Goal: Task Accomplishment & Management: Use online tool/utility

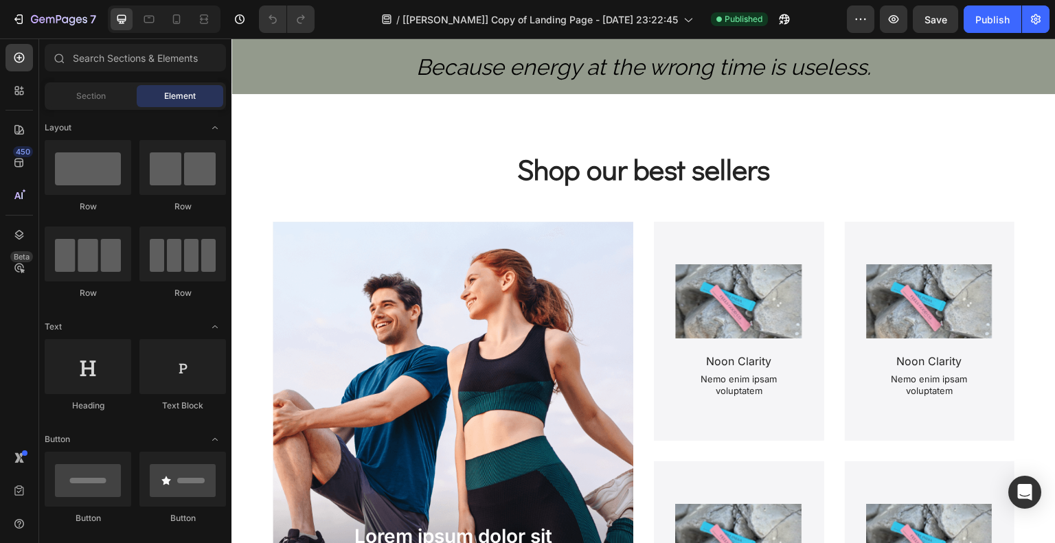
scroll to position [571, 0]
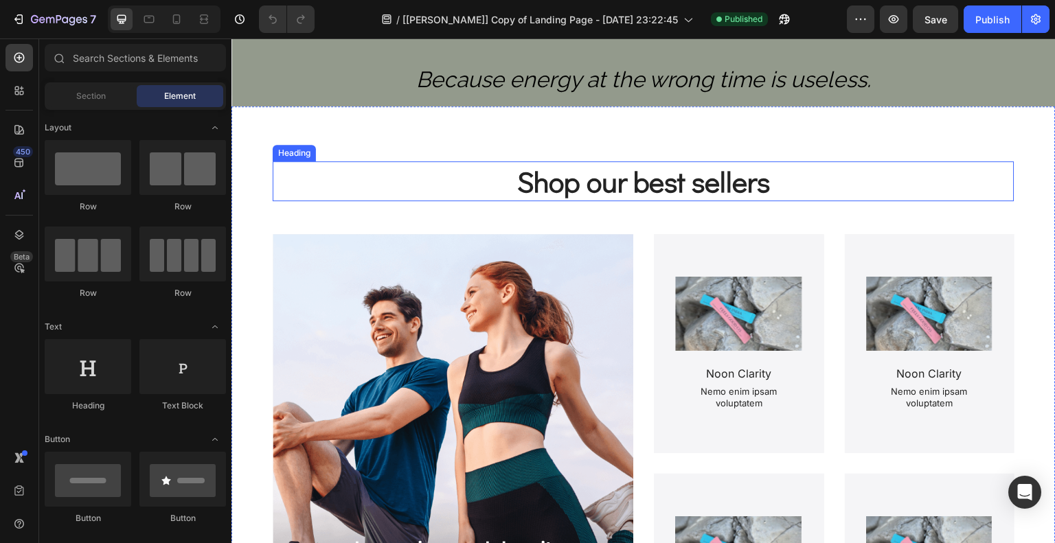
click at [677, 170] on h2 "Shop our best sellers" at bounding box center [644, 181] width 742 height 41
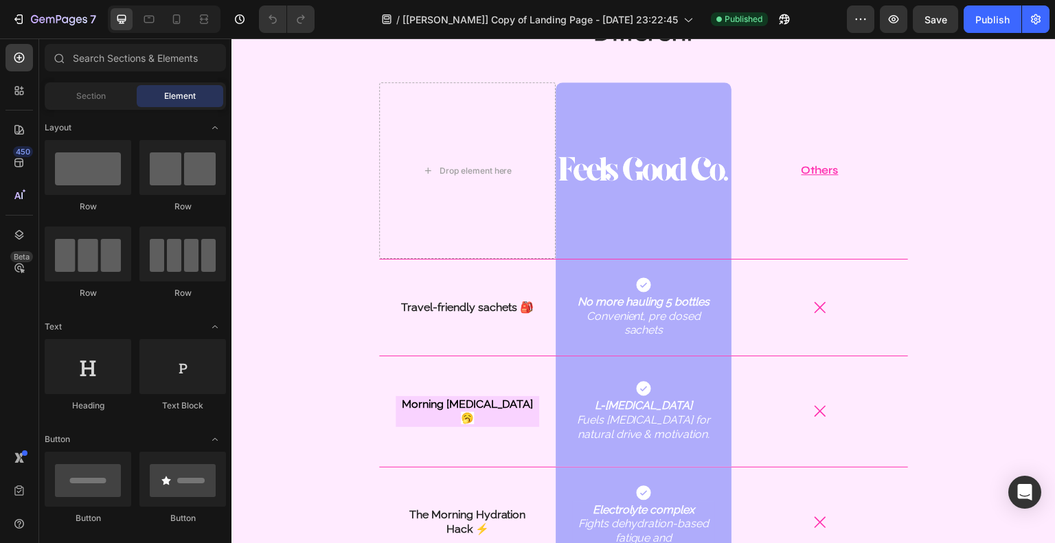
scroll to position [1353, 0]
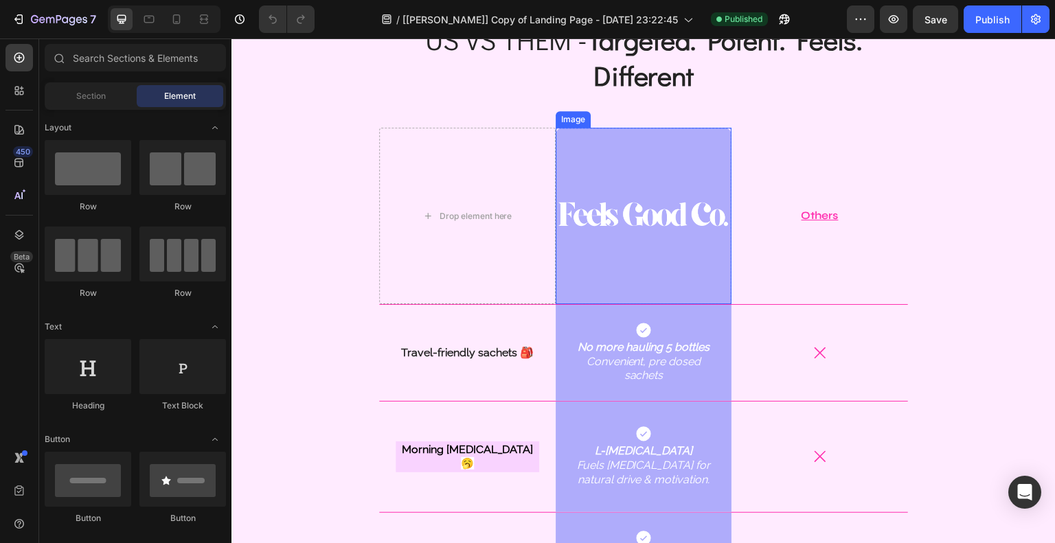
click at [664, 221] on img at bounding box center [644, 216] width 177 height 177
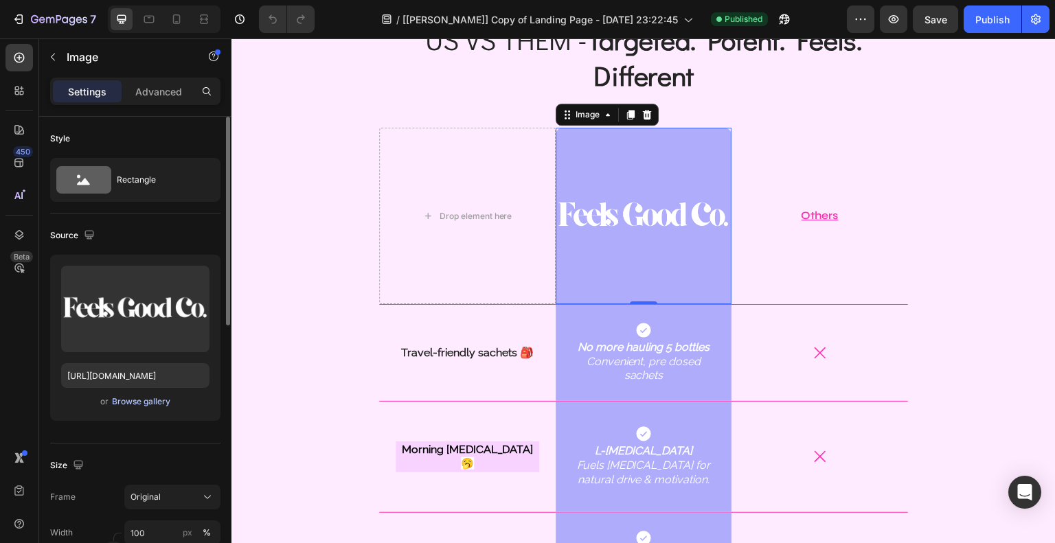
click at [142, 405] on div "Browse gallery" at bounding box center [141, 402] width 58 height 12
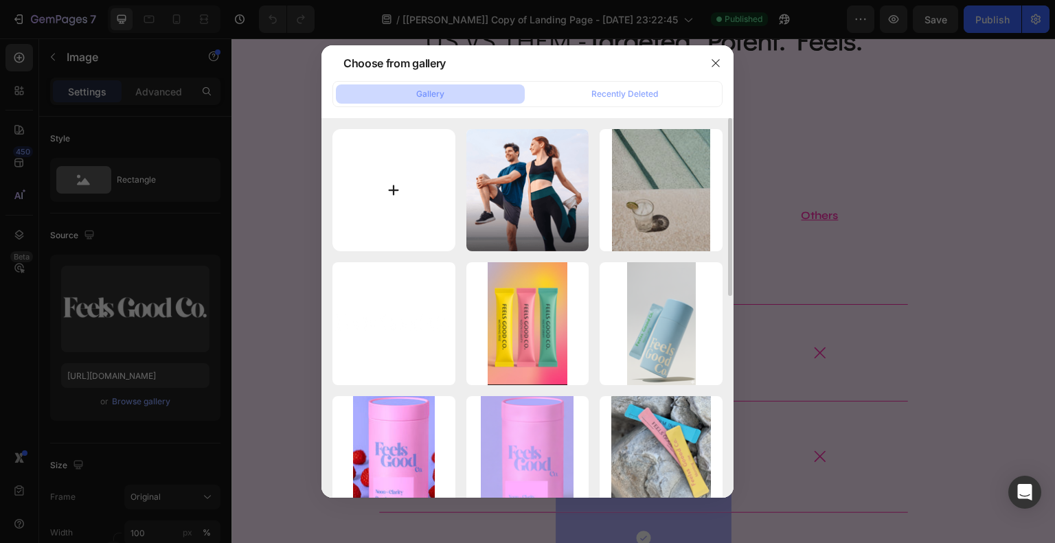
click at [404, 205] on input "file" at bounding box center [394, 190] width 123 height 123
type input "C:\fakepath\Screenshot [DATE] 133234.png"
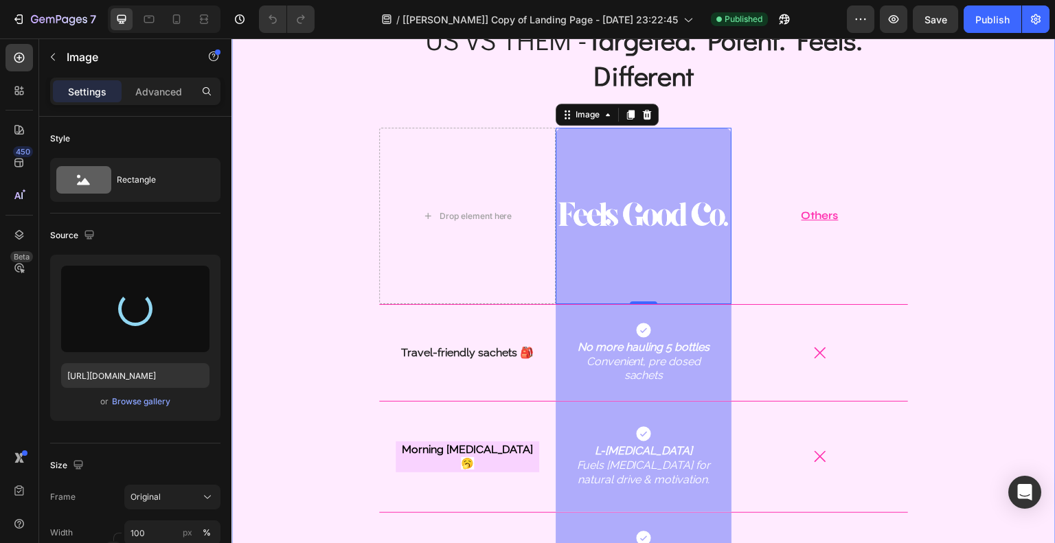
type input "[URL][DOMAIN_NAME]"
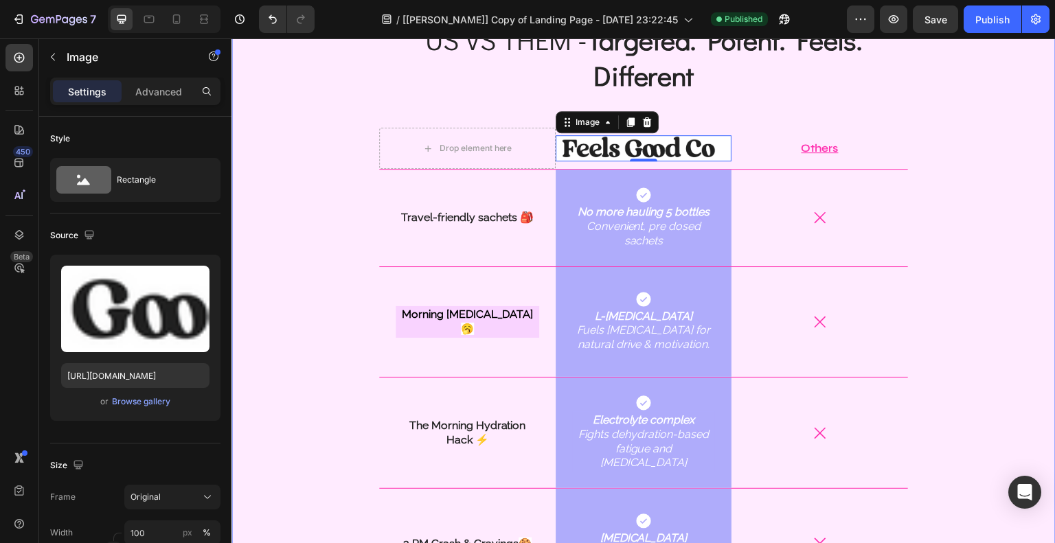
click at [979, 189] on div "US VS THEM - Targeted. Potent. Feels. Different Heading Drop element here Image…" at bounding box center [644, 529] width 804 height 1017
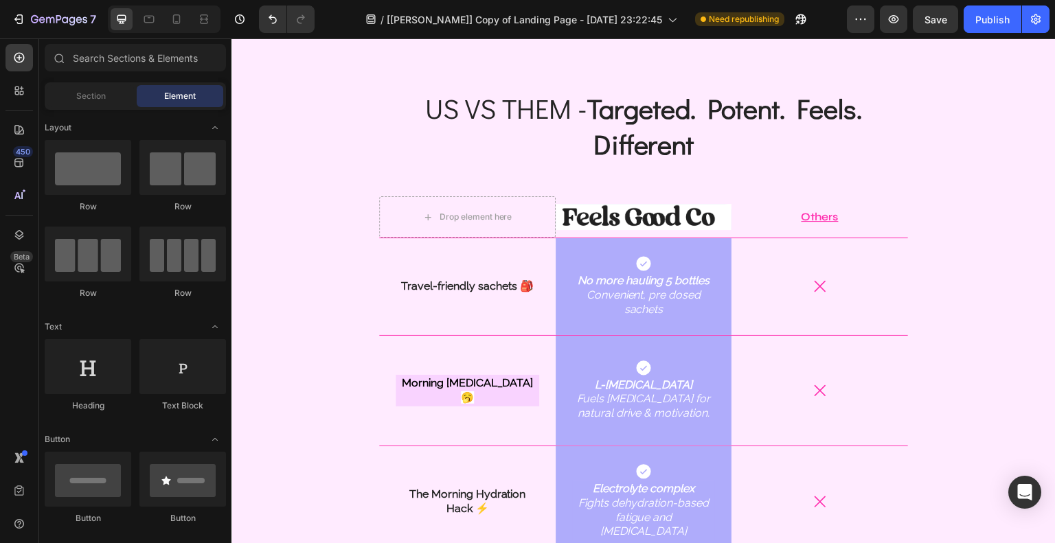
scroll to position [1304, 0]
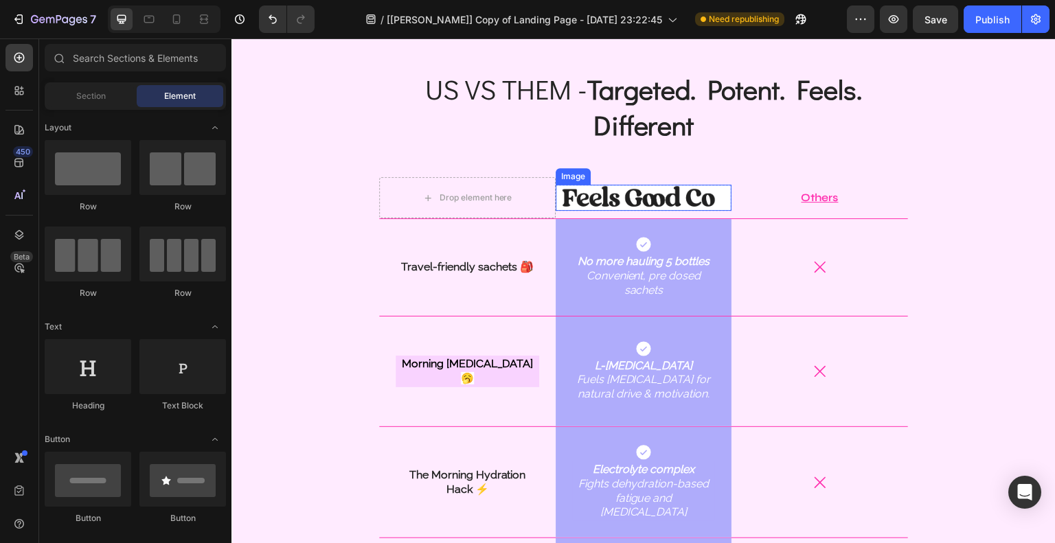
click at [645, 199] on img at bounding box center [644, 197] width 177 height 25
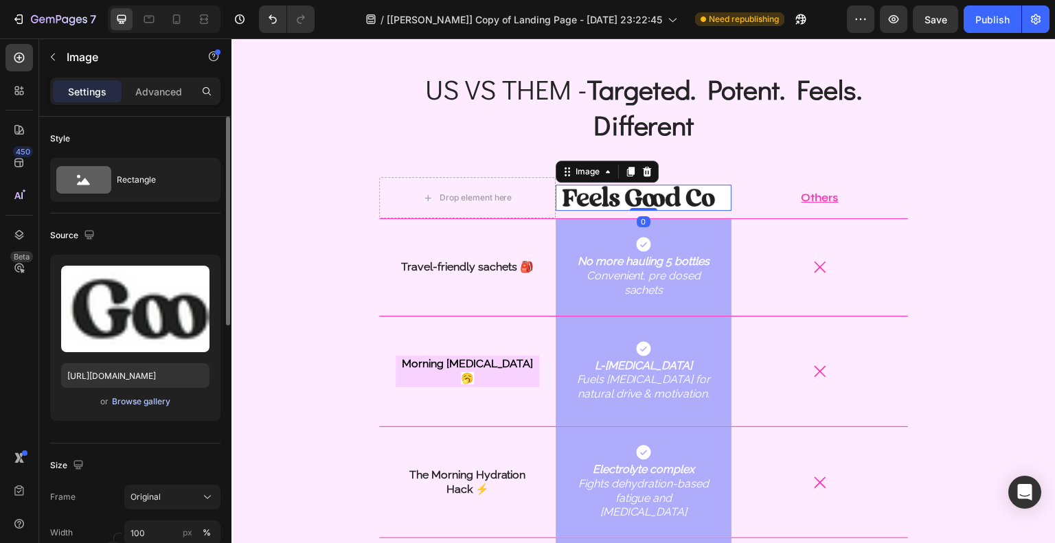
click at [132, 401] on div "Browse gallery" at bounding box center [141, 402] width 58 height 12
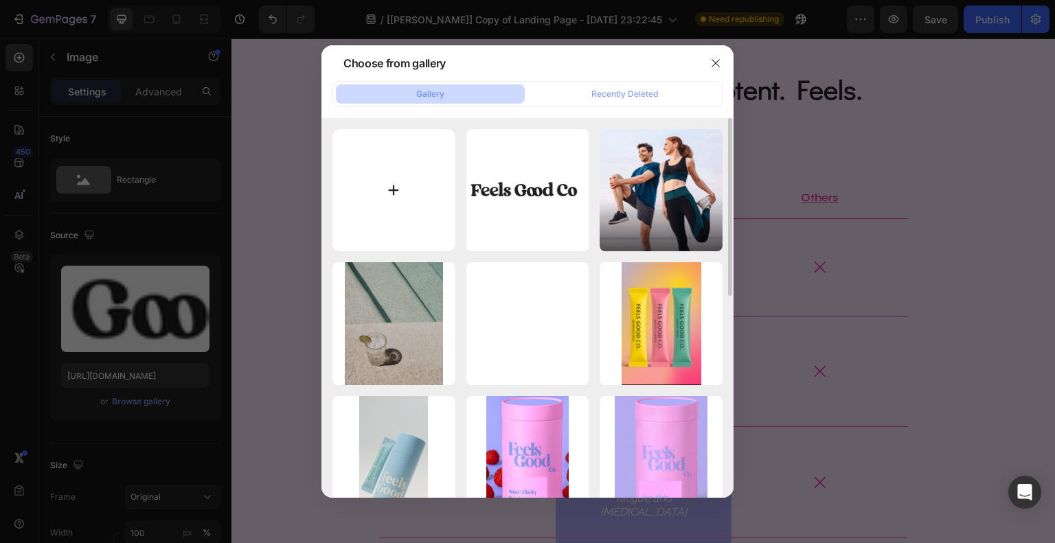
click at [401, 173] on input "file" at bounding box center [394, 190] width 123 height 123
type input "C:\fakepath\Screenshot [DATE] 132501.png"
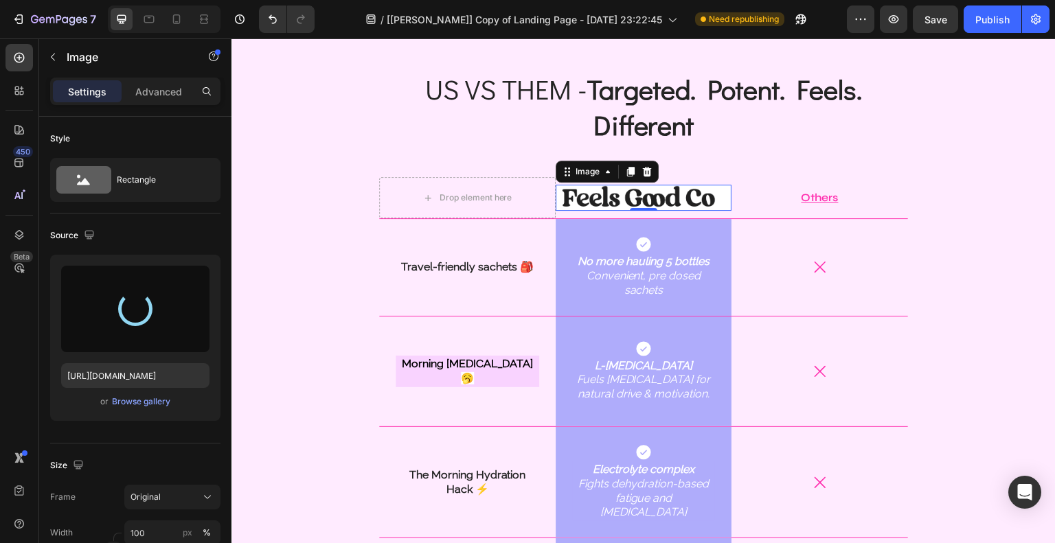
type input "[URL][DOMAIN_NAME]"
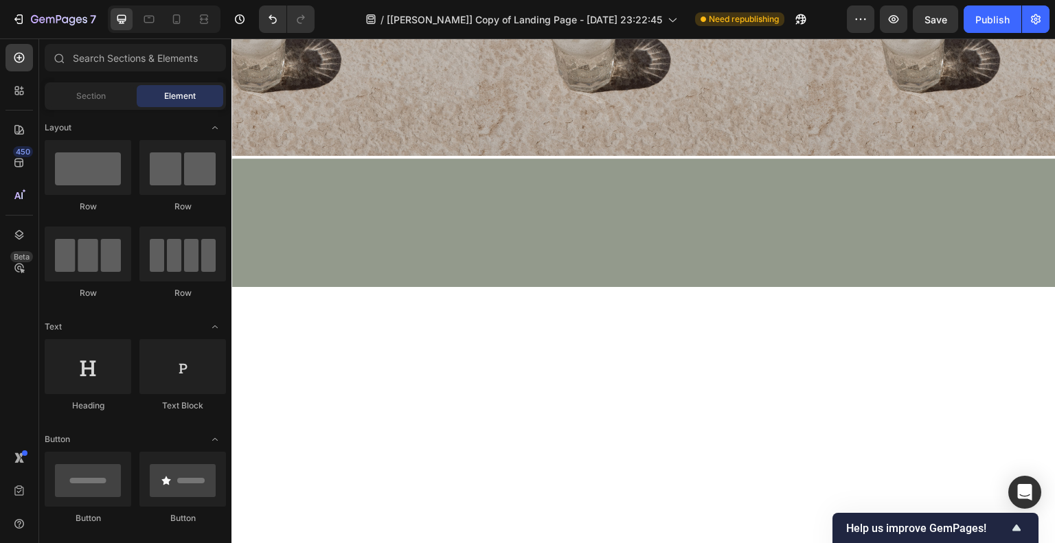
scroll to position [0, 0]
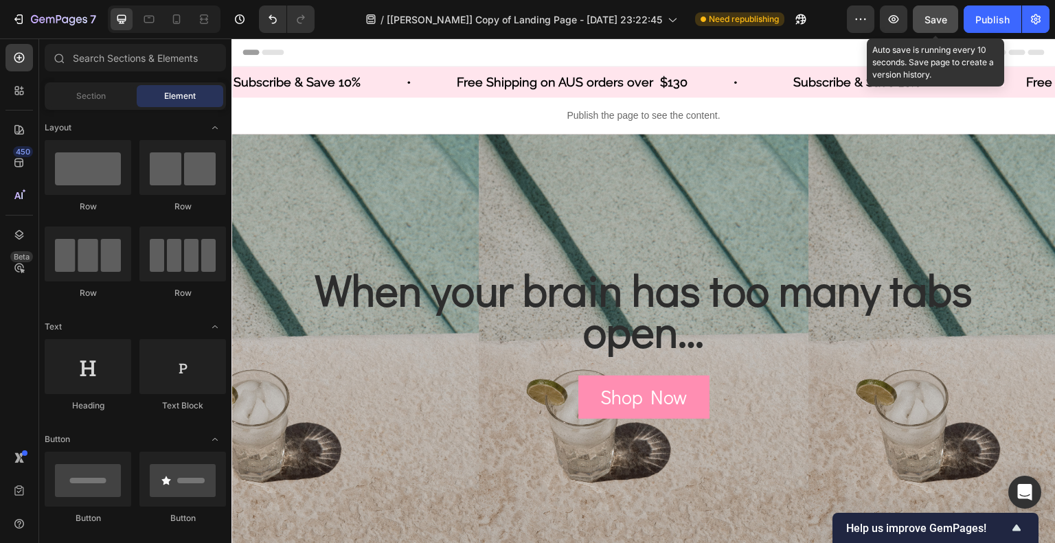
click at [949, 16] on button "Save" at bounding box center [935, 18] width 45 height 27
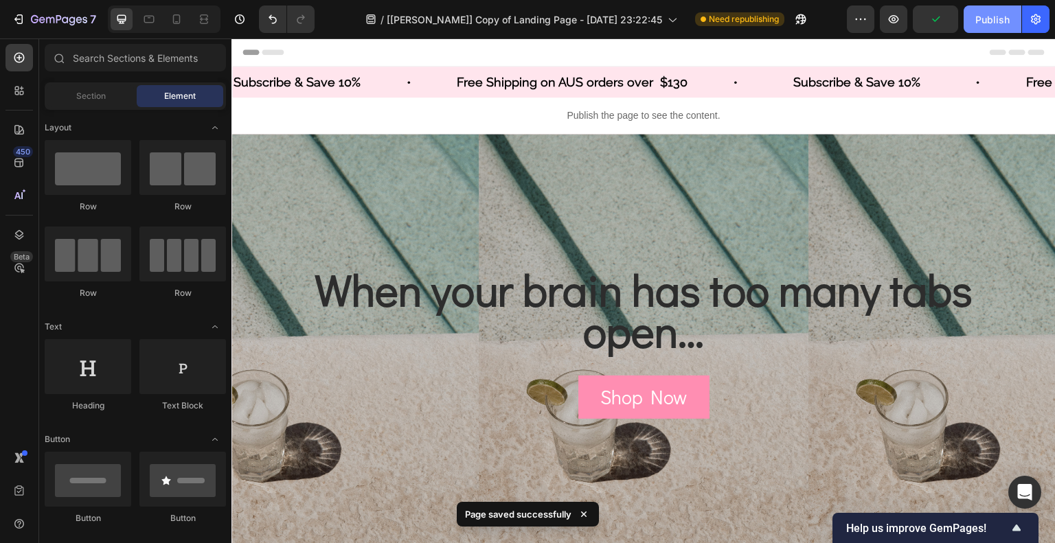
click at [981, 16] on div "Publish" at bounding box center [993, 19] width 34 height 14
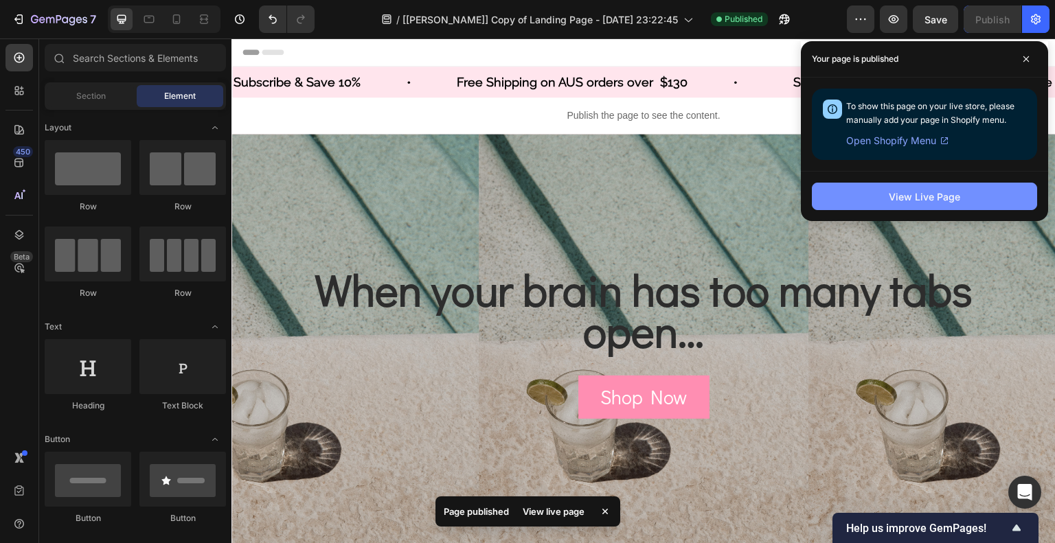
click at [913, 190] on div "View Live Page" at bounding box center [924, 197] width 71 height 14
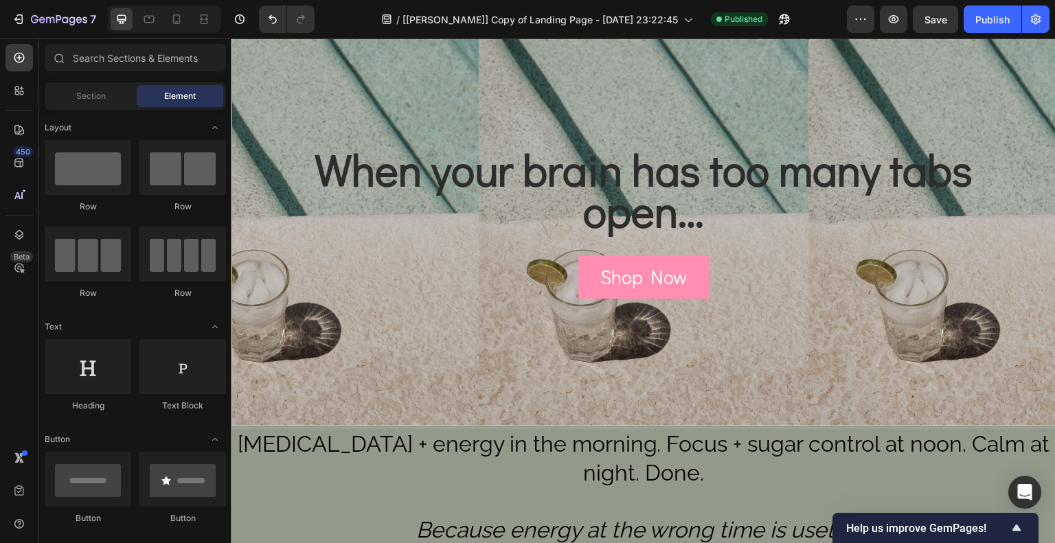
scroll to position [153, 0]
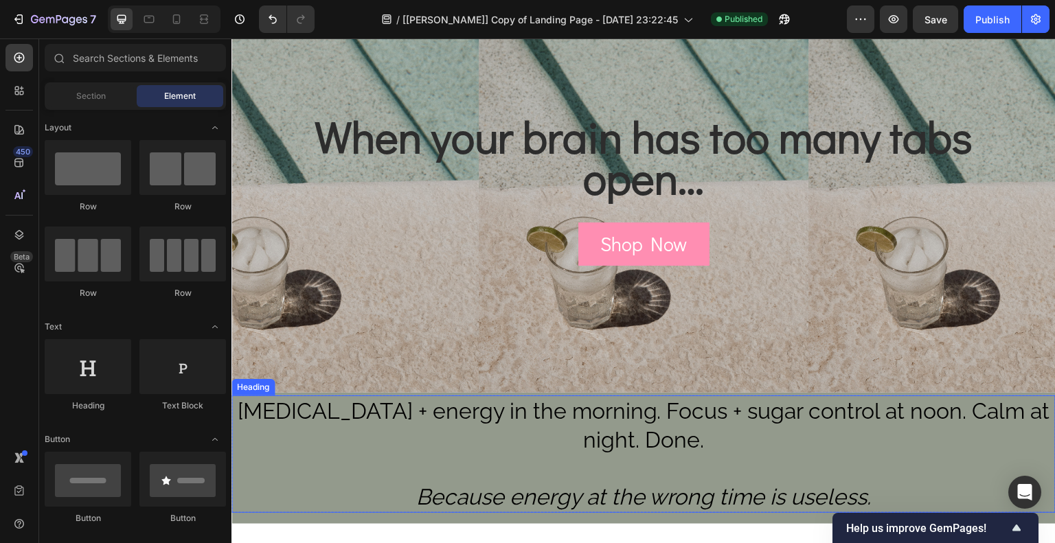
click at [302, 486] on h2 "[MEDICAL_DATA] + energy in the morning. Focus + sugar control at noon. Calm at …" at bounding box center [644, 454] width 824 height 117
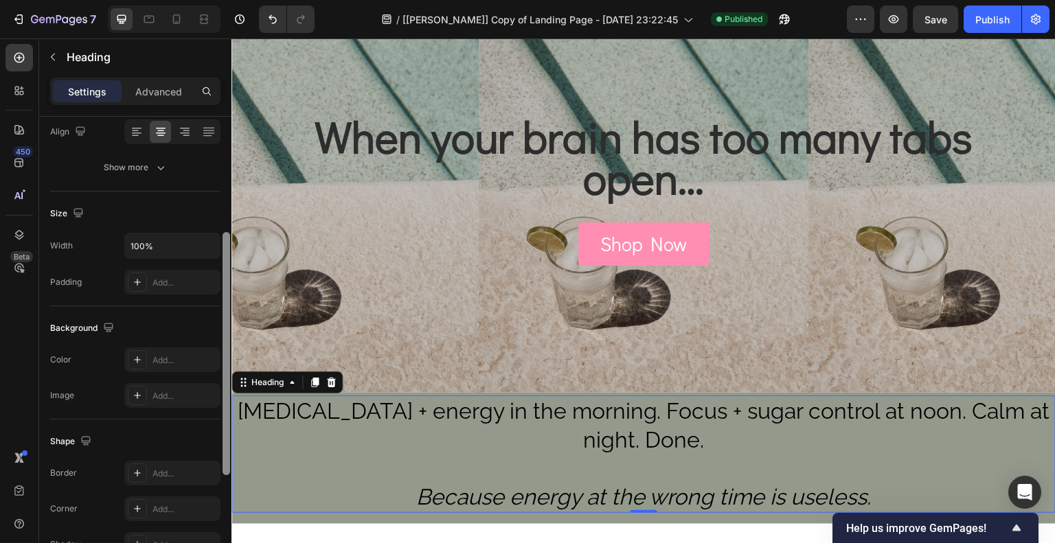
scroll to position [231, 0]
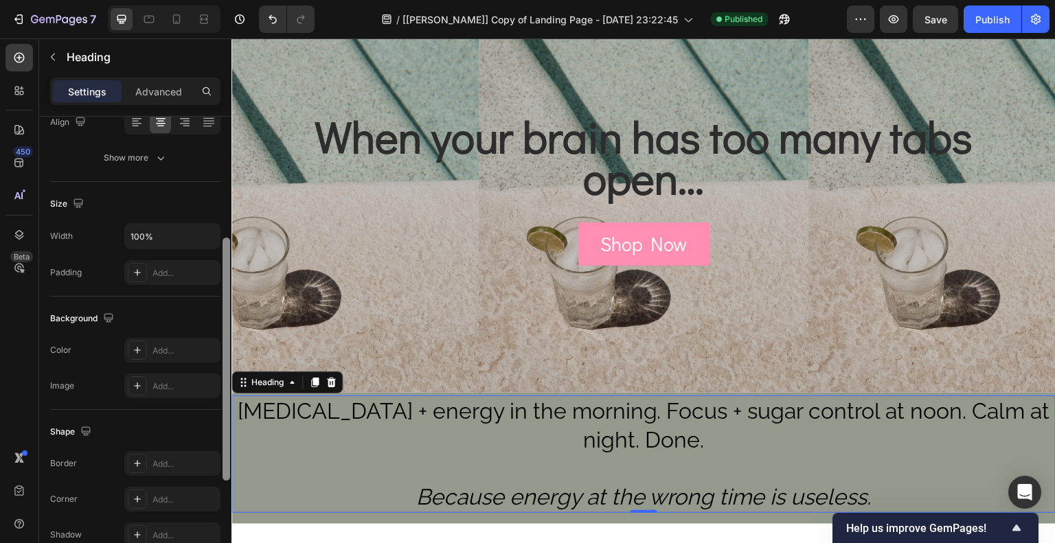
drag, startPoint x: 455, startPoint y: 335, endPoint x: 245, endPoint y: 464, distance: 246.4
click at [250, 519] on div "[MEDICAL_DATA] + energy in the morning. Focus + sugar control at noon. Calm at …" at bounding box center [644, 460] width 824 height 128
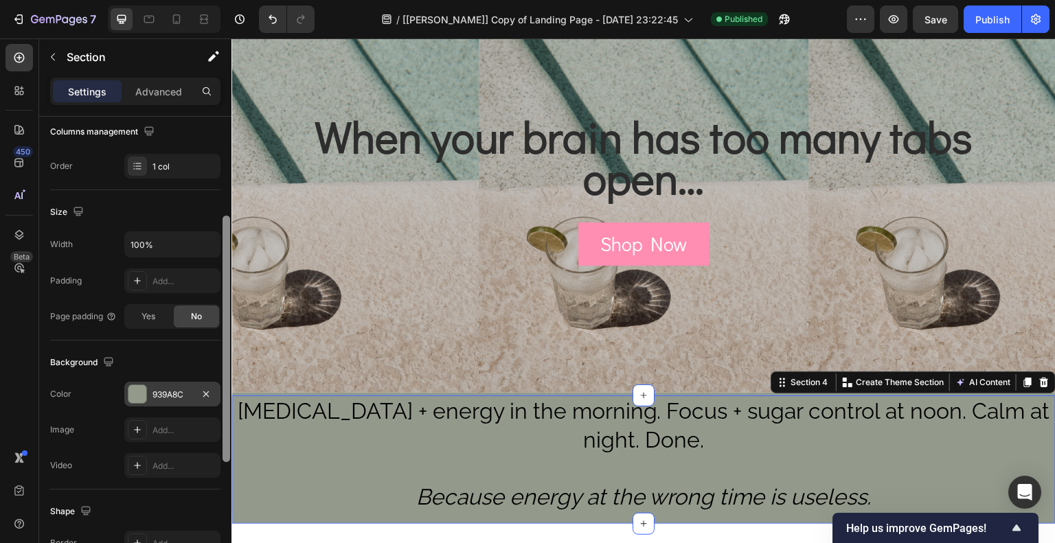
scroll to position [183, 0]
click at [135, 393] on div at bounding box center [137, 398] width 18 height 18
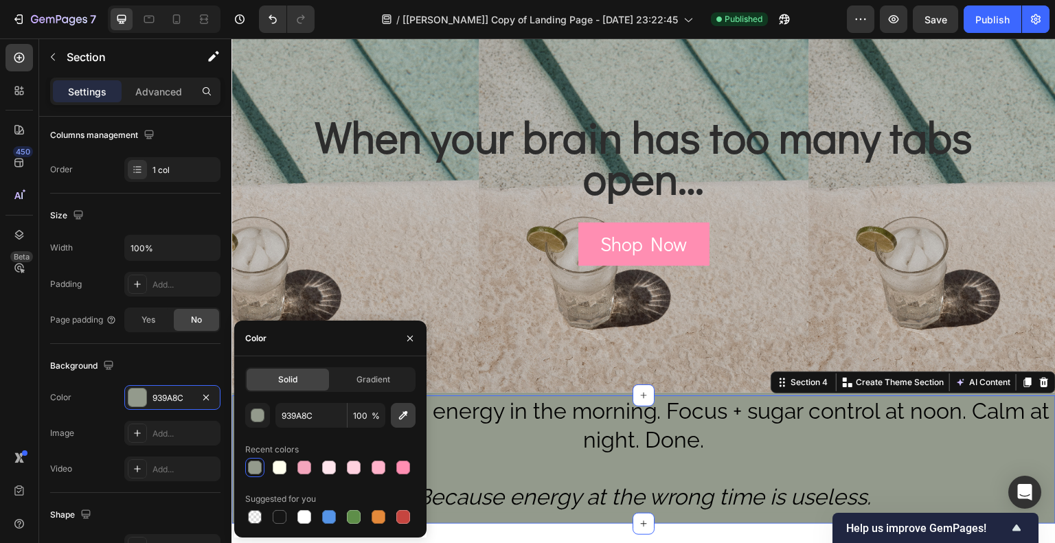
click at [411, 420] on button "button" at bounding box center [403, 415] width 25 height 25
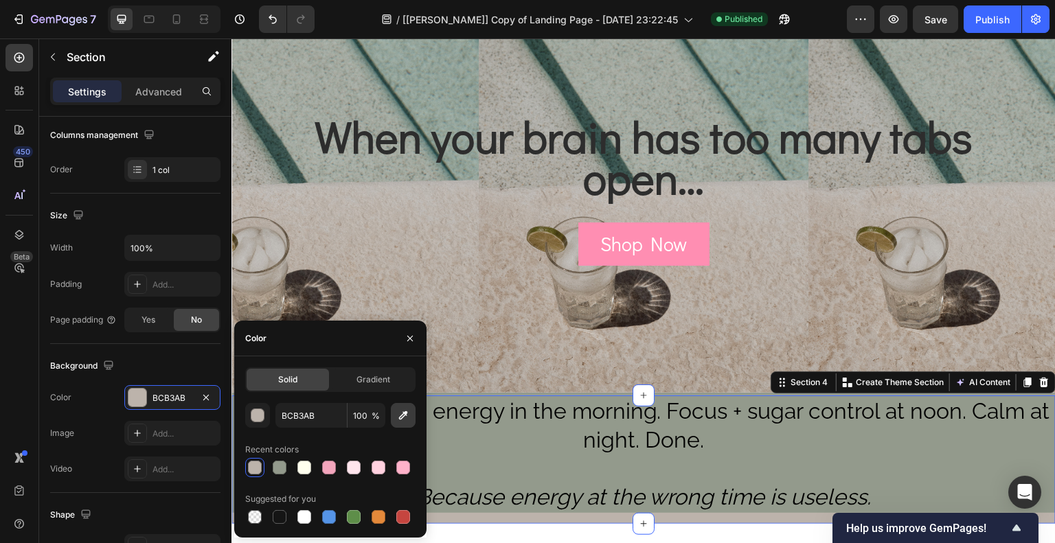
click at [407, 418] on icon "button" at bounding box center [403, 416] width 14 height 14
click at [404, 420] on icon "button" at bounding box center [403, 416] width 14 height 14
type input "93A9A5"
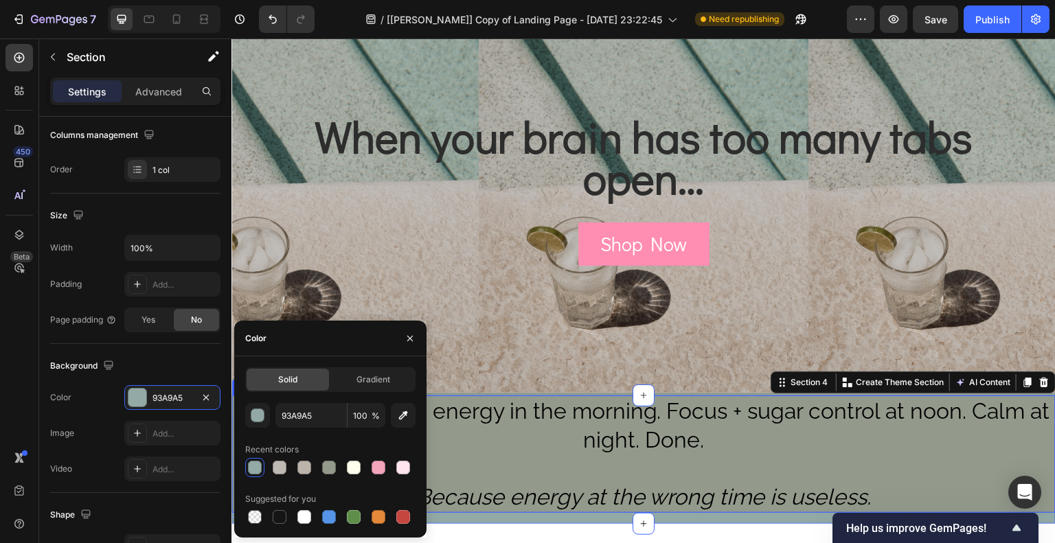
click at [495, 476] on p "[MEDICAL_DATA] + energy in the morning. Focus + sugar control at noon. Calm at …" at bounding box center [644, 454] width 822 height 114
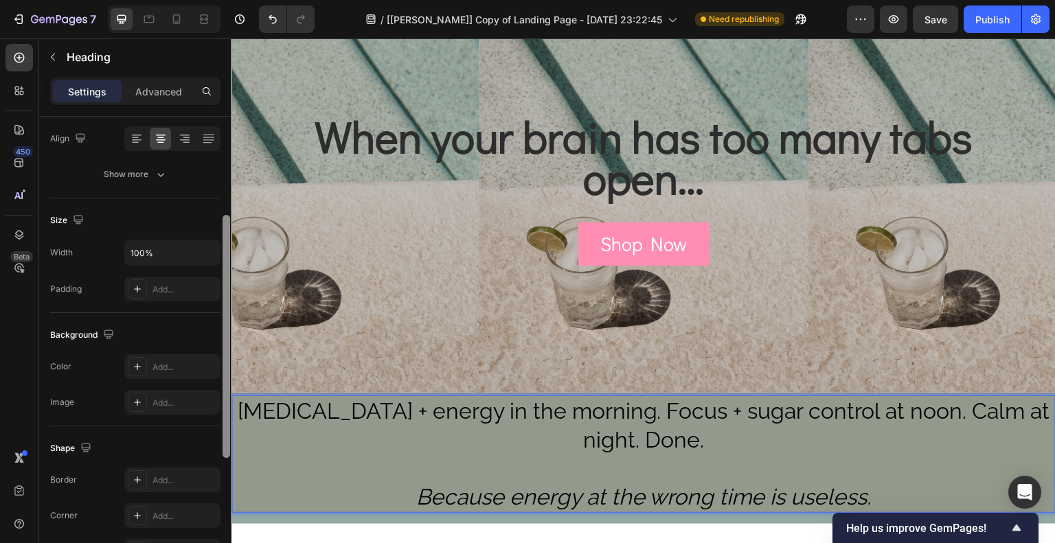
scroll to position [216, 0]
drag, startPoint x: 225, startPoint y: 315, endPoint x: 228, endPoint y: 428, distance: 113.4
click at [228, 428] on div at bounding box center [227, 350] width 8 height 243
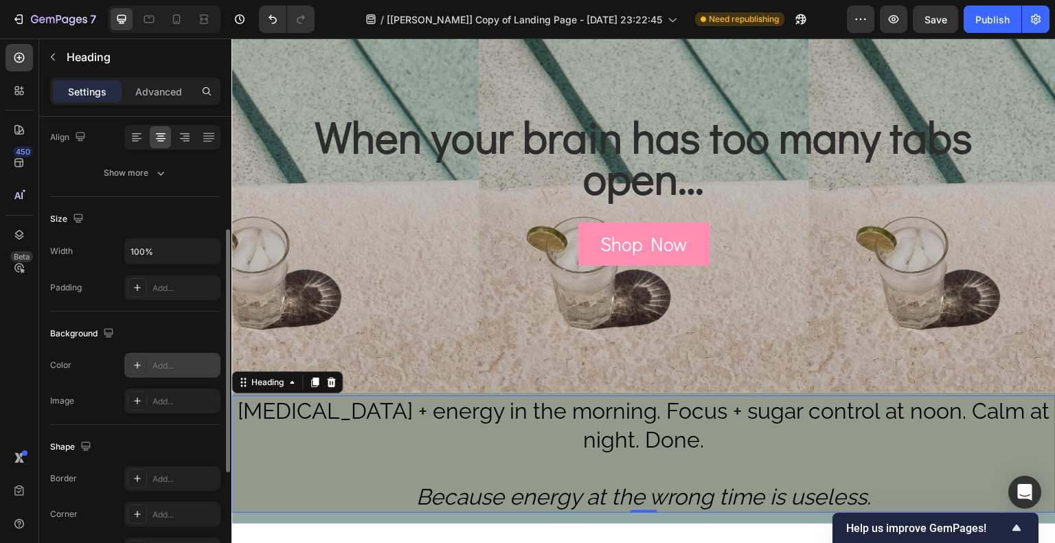
click at [132, 361] on icon at bounding box center [137, 365] width 11 height 11
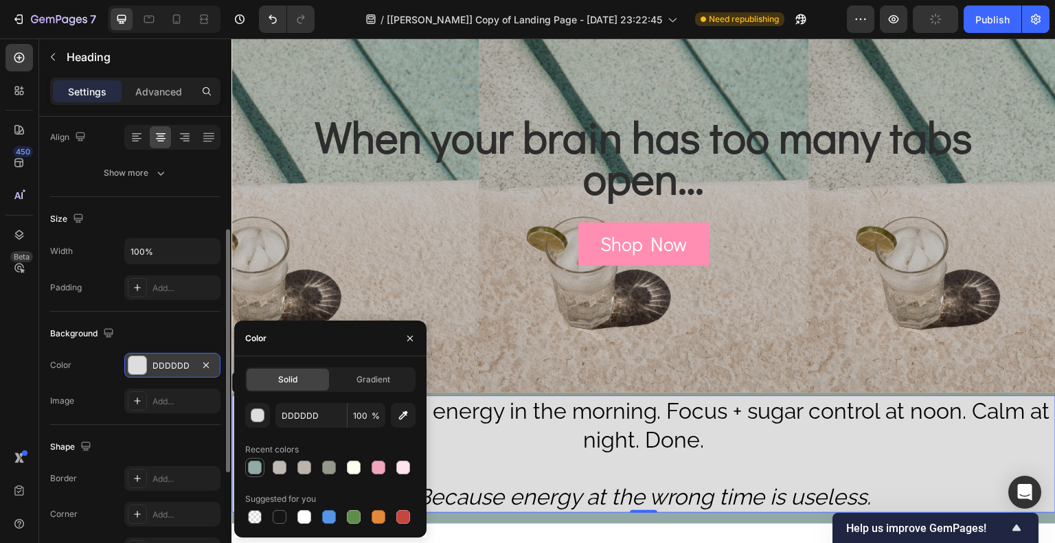
click at [261, 469] on div at bounding box center [255, 468] width 14 height 14
type input "93A9A5"
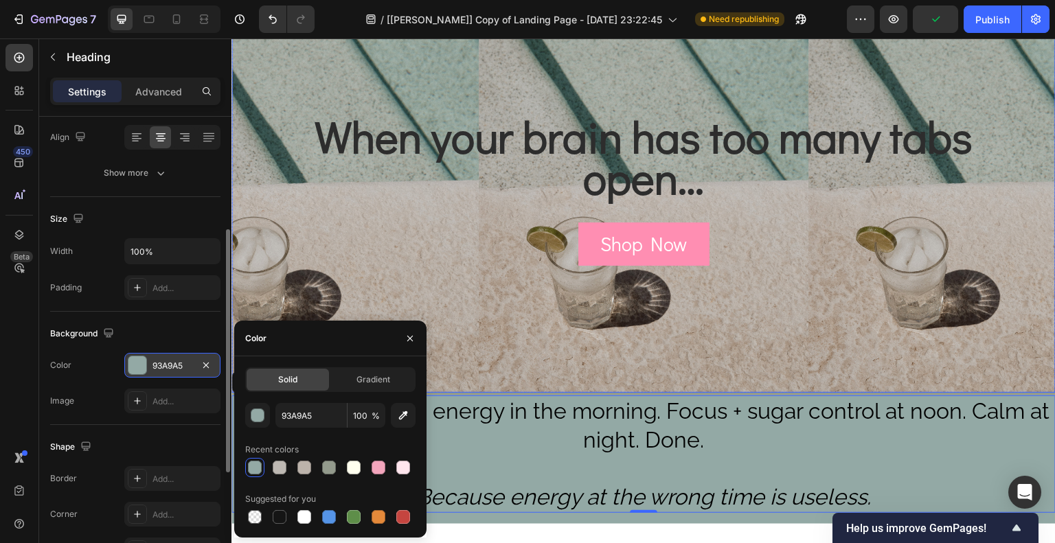
click at [499, 327] on div "Background Image" at bounding box center [644, 187] width 824 height 412
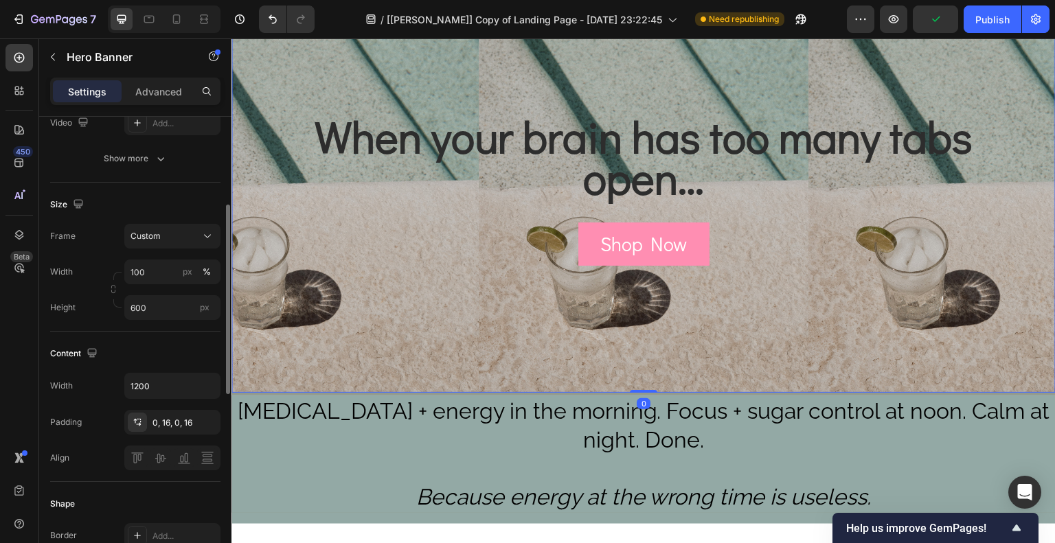
scroll to position [0, 0]
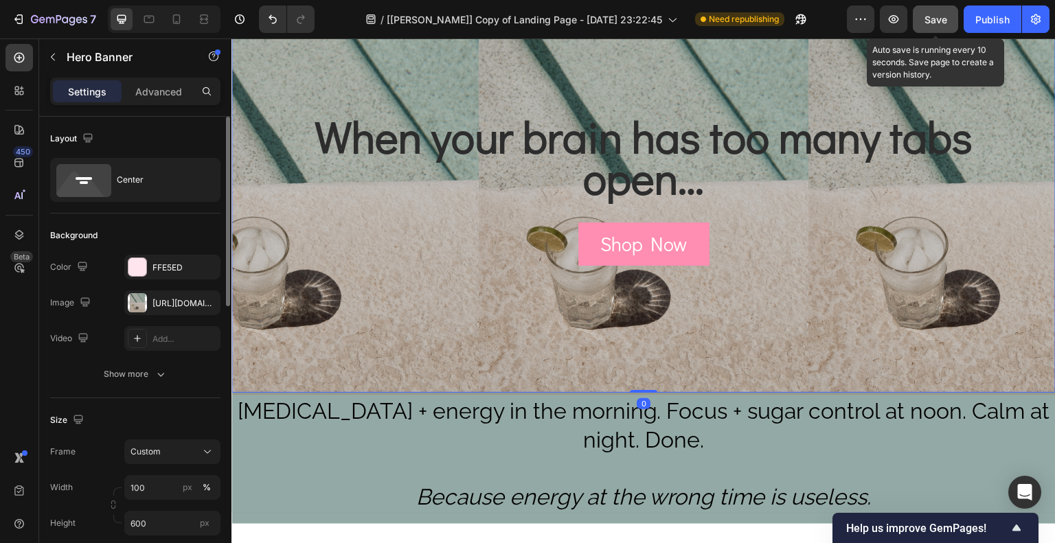
click at [944, 29] on button "Save" at bounding box center [935, 18] width 45 height 27
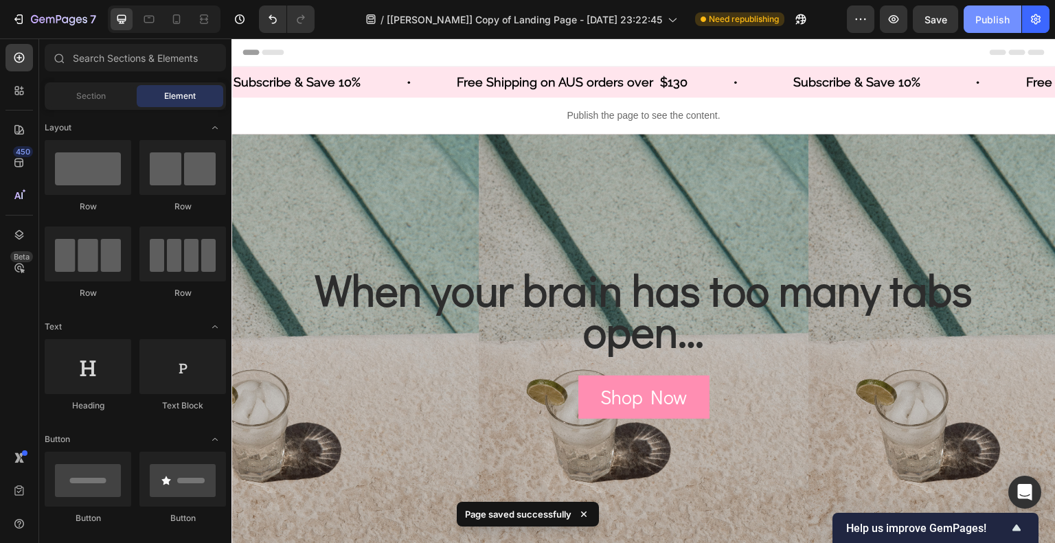
click at [991, 19] on div "Publish" at bounding box center [993, 19] width 34 height 14
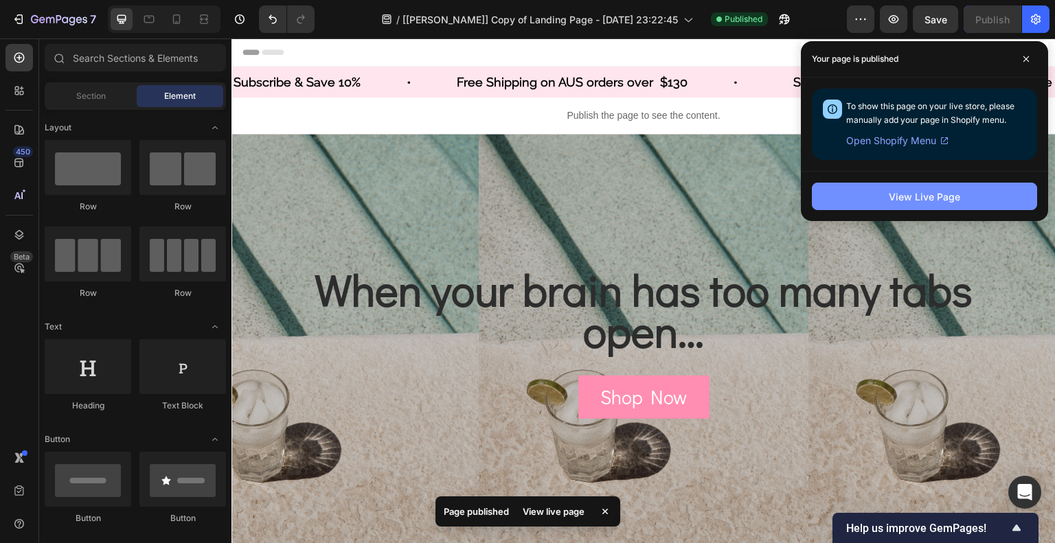
click at [886, 194] on button "View Live Page" at bounding box center [924, 196] width 225 height 27
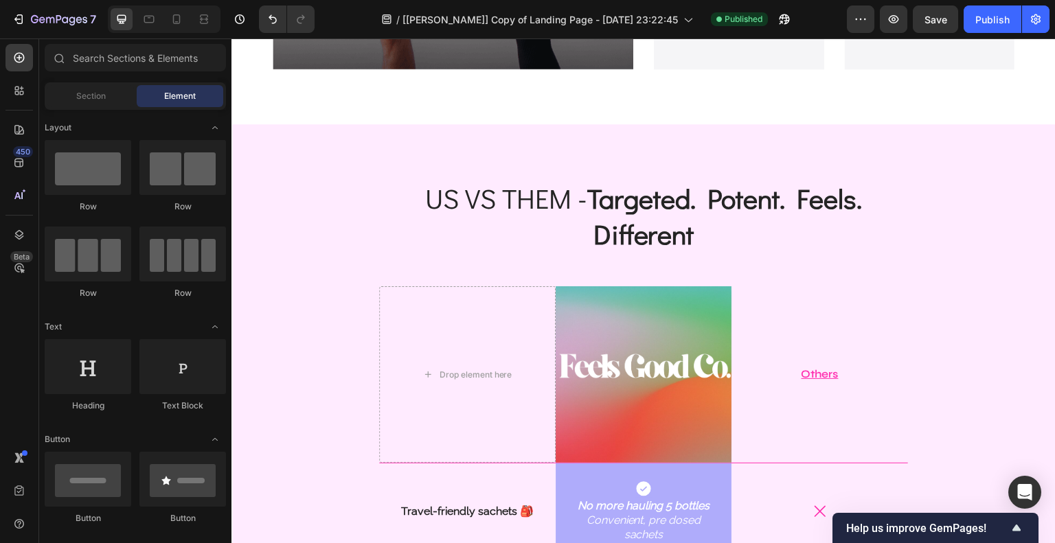
scroll to position [1234, 0]
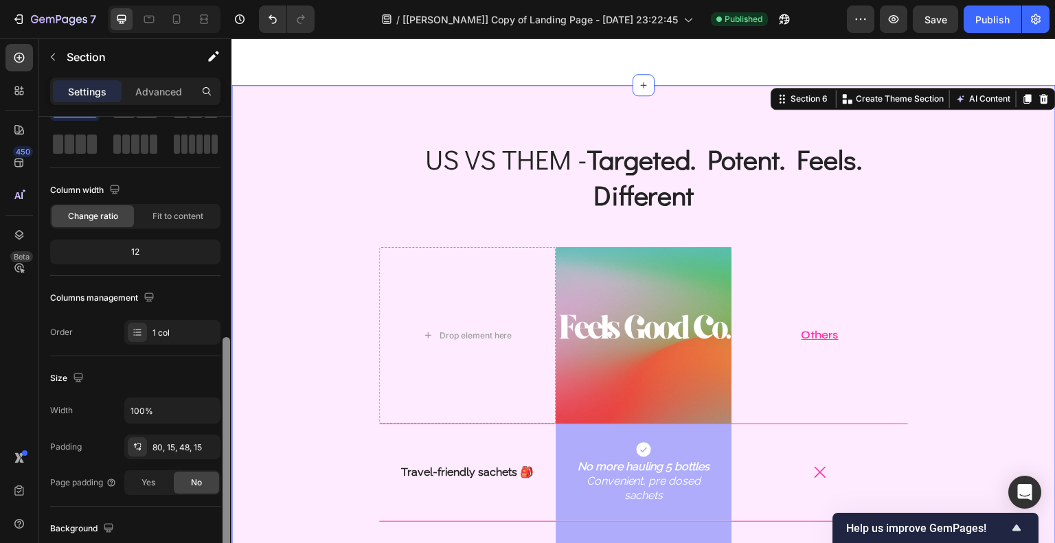
scroll to position [189, 0]
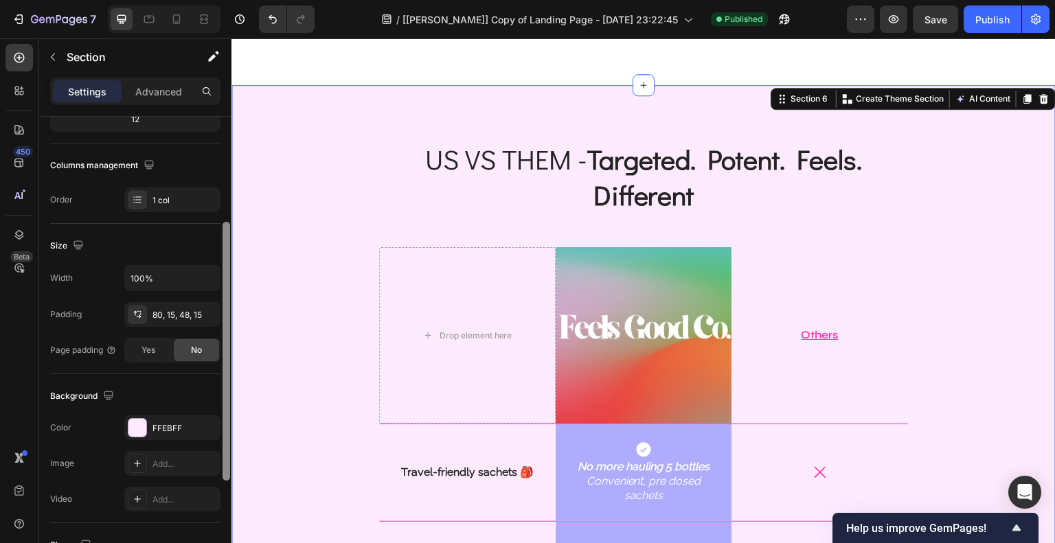
drag, startPoint x: 457, startPoint y: 390, endPoint x: 236, endPoint y: 482, distance: 239.9
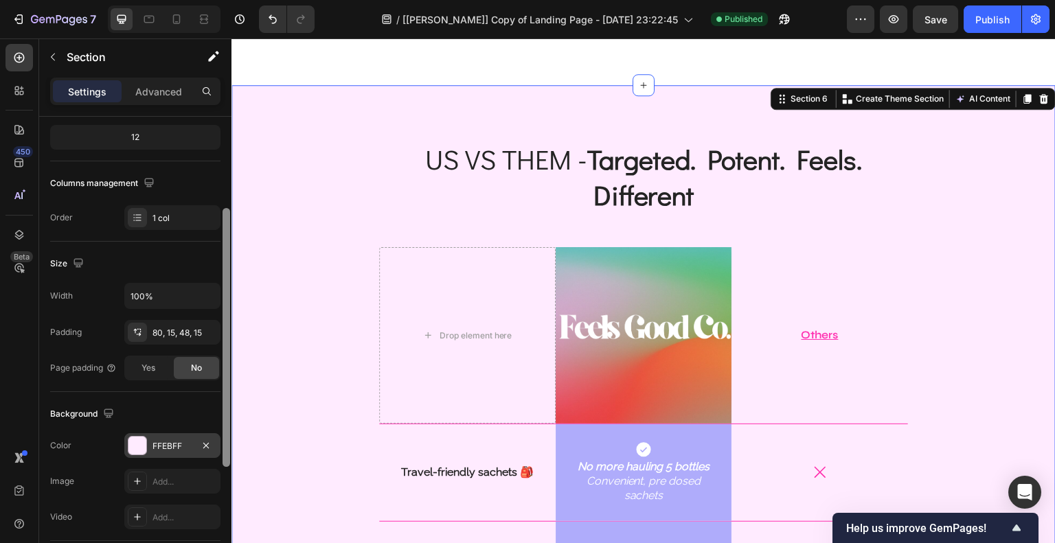
scroll to position [169, 0]
click at [142, 445] on div at bounding box center [137, 448] width 18 height 18
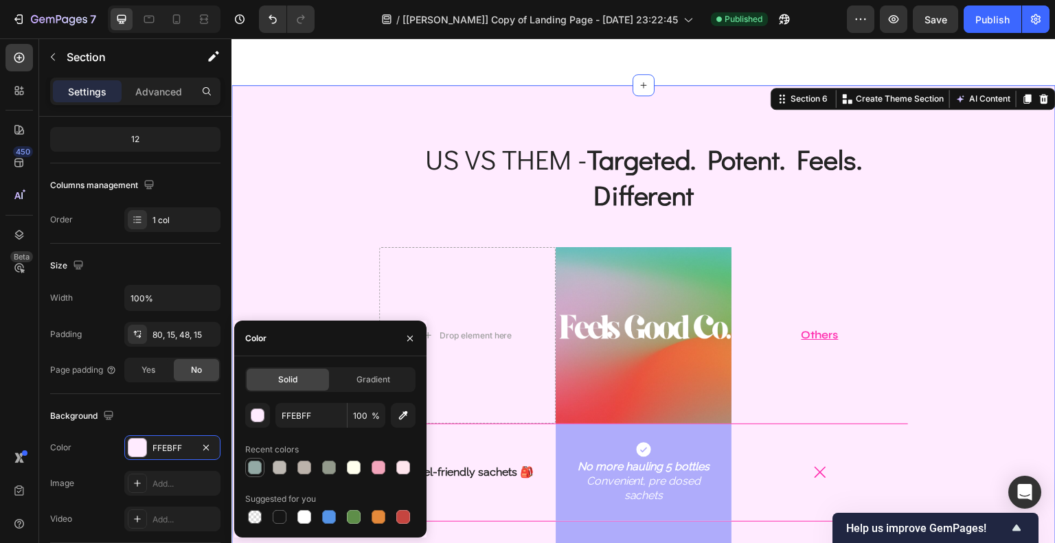
click at [254, 464] on div at bounding box center [255, 468] width 14 height 14
type input "93A9A5"
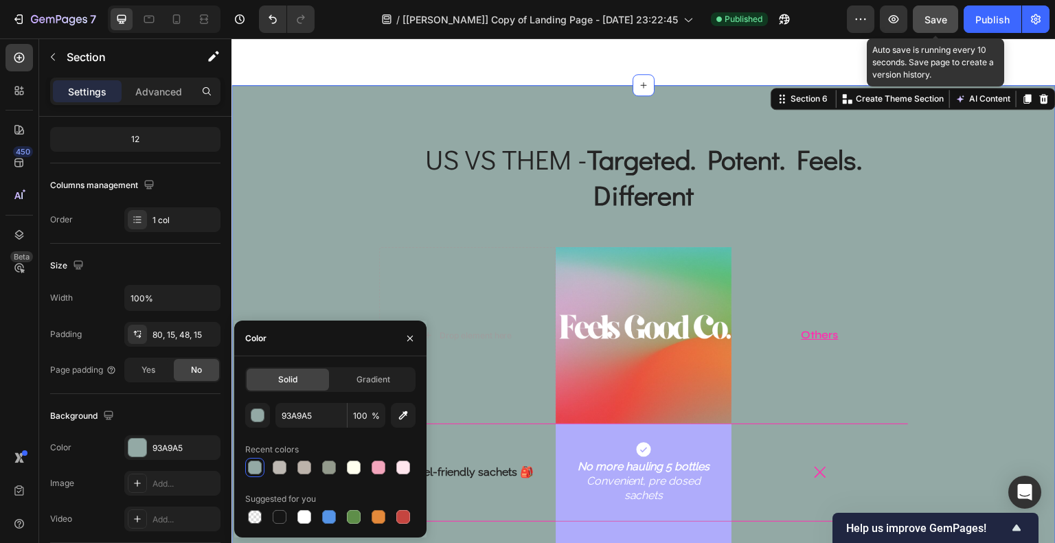
click at [932, 21] on span "Save" at bounding box center [936, 20] width 23 height 12
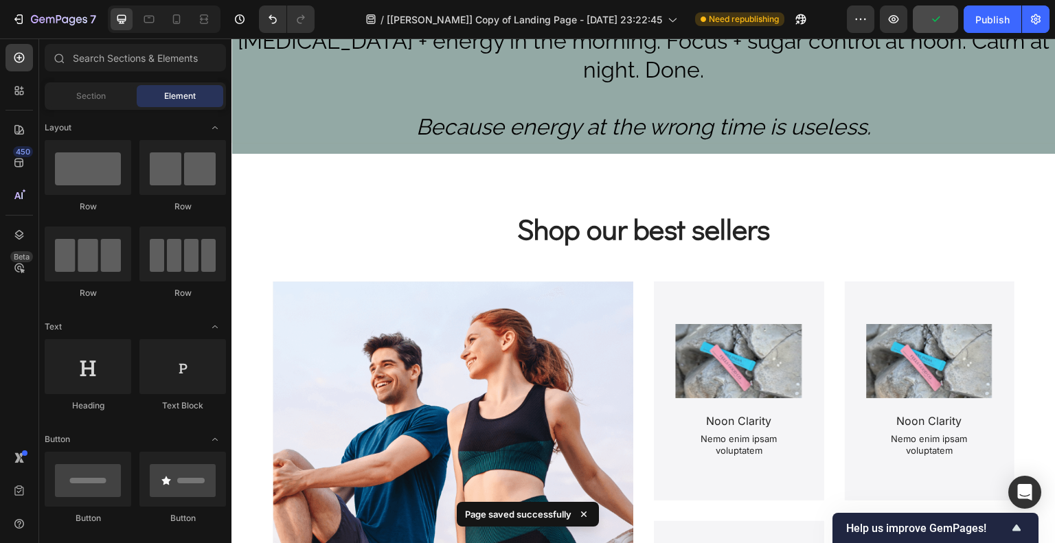
scroll to position [0, 0]
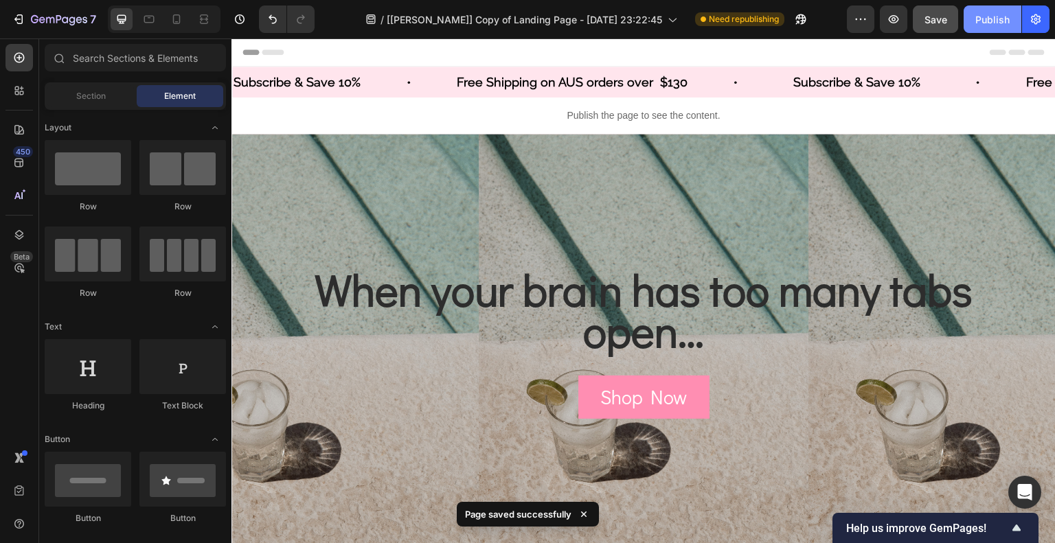
click at [991, 21] on div "Publish" at bounding box center [993, 19] width 34 height 14
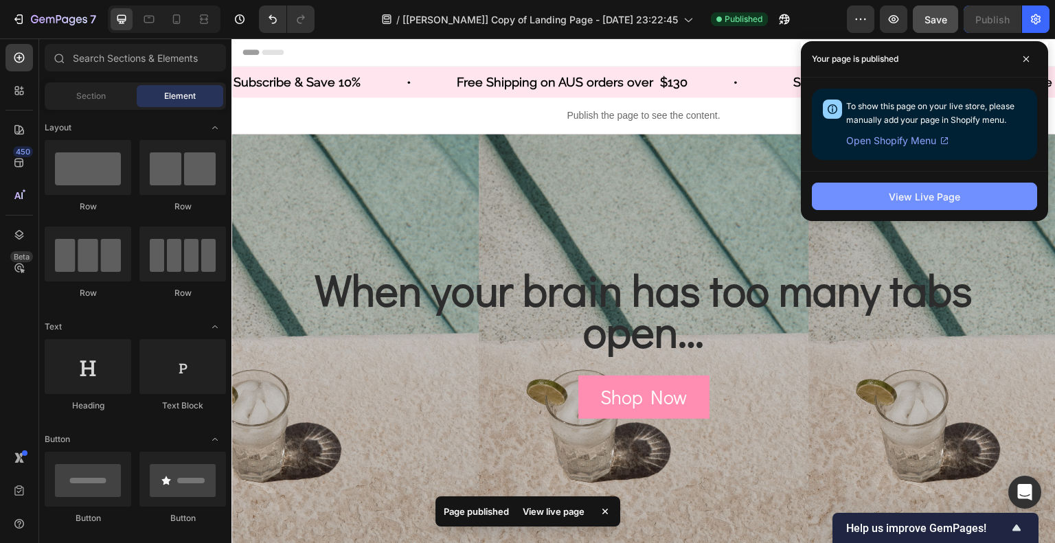
click at [962, 197] on button "View Live Page" at bounding box center [924, 196] width 225 height 27
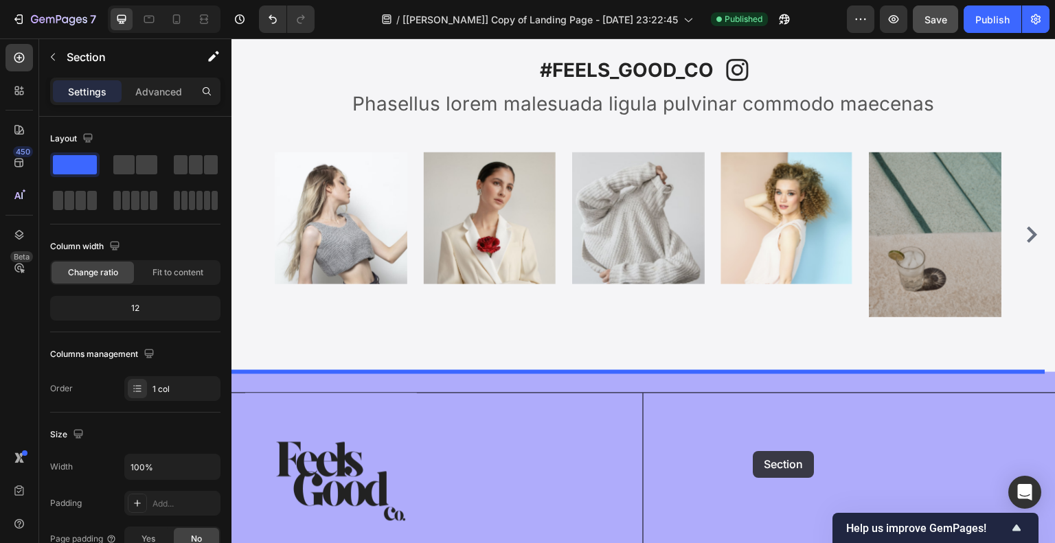
scroll to position [5062, 0]
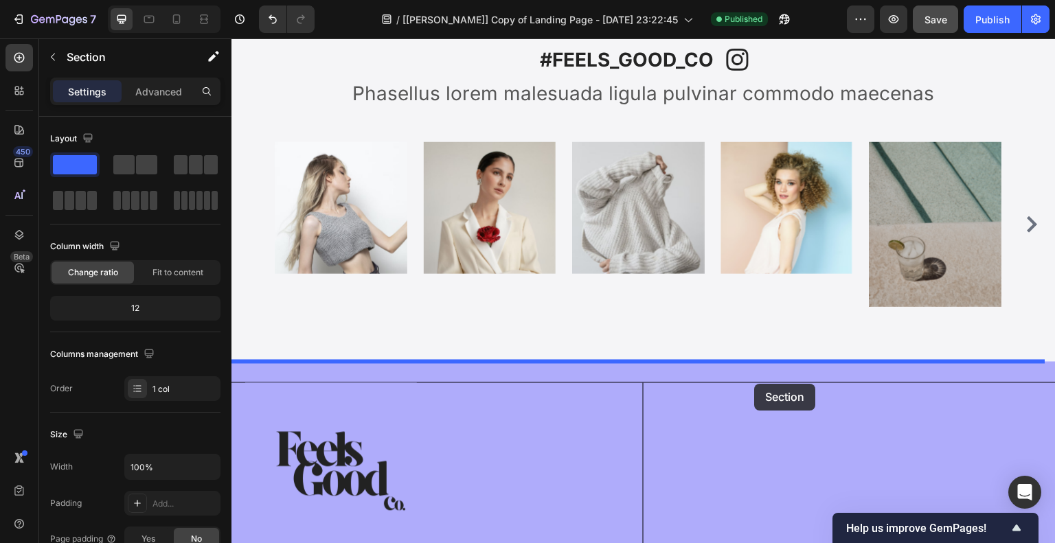
drag, startPoint x: 760, startPoint y: 114, endPoint x: 755, endPoint y: 384, distance: 270.0
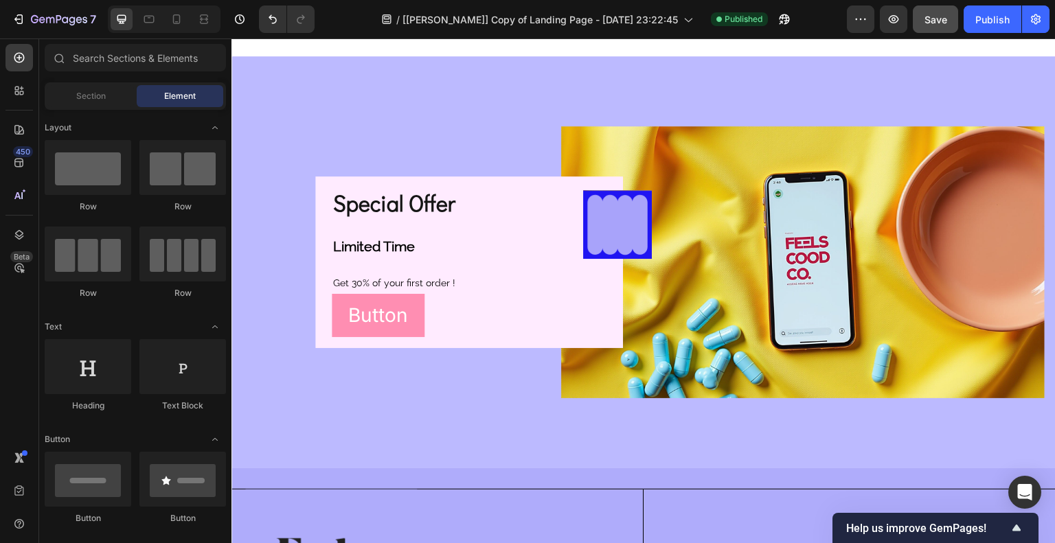
scroll to position [4942, 0]
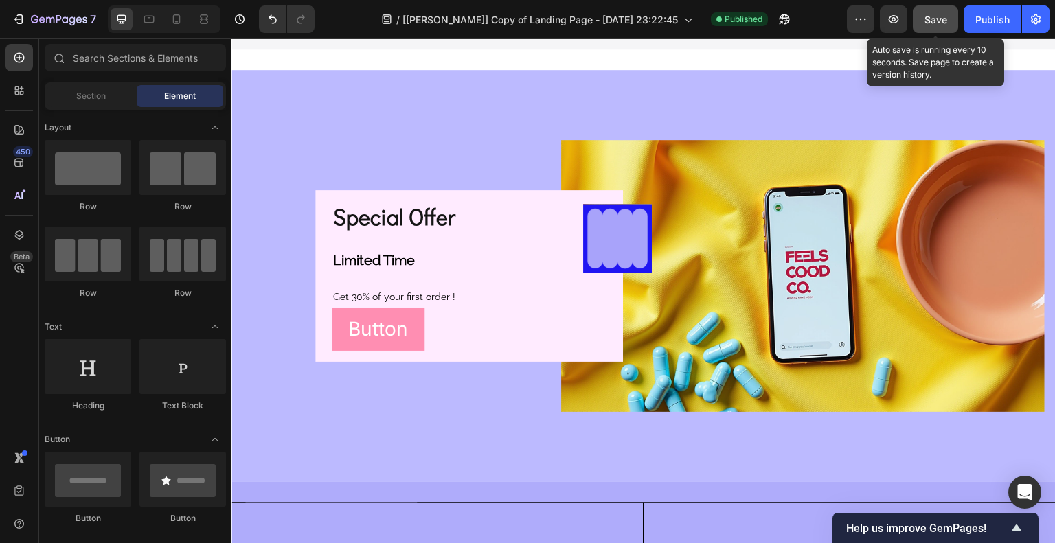
click at [925, 18] on span "Save" at bounding box center [936, 20] width 23 height 12
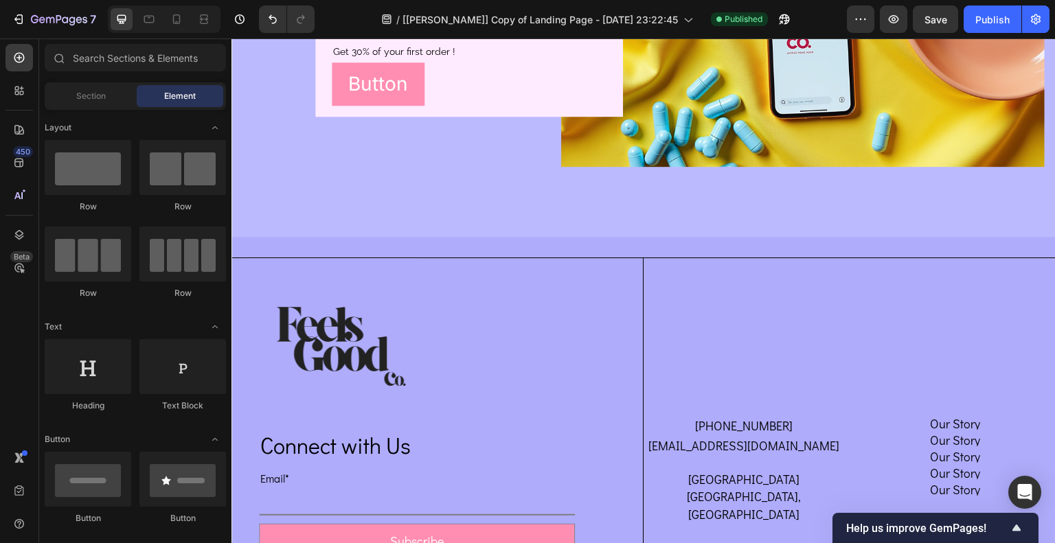
scroll to position [5194, 0]
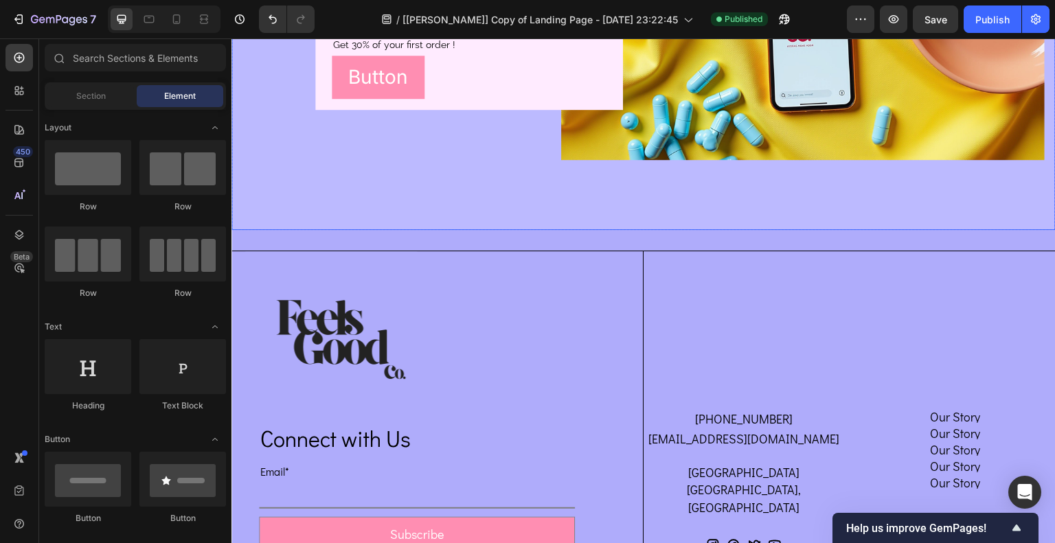
click at [492, 168] on div "Background Image" at bounding box center [644, 24] width 824 height 412
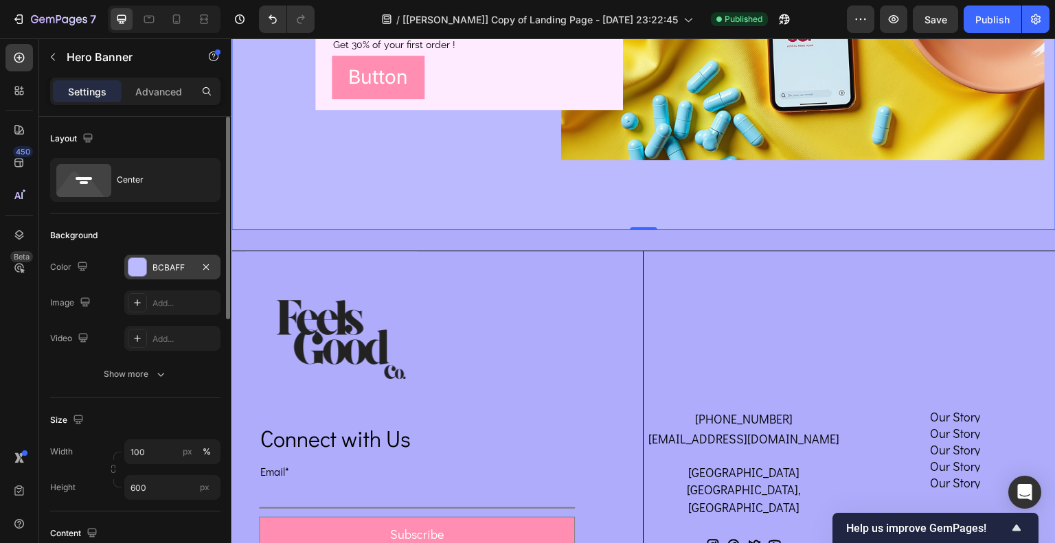
click at [137, 271] on div at bounding box center [137, 267] width 18 height 18
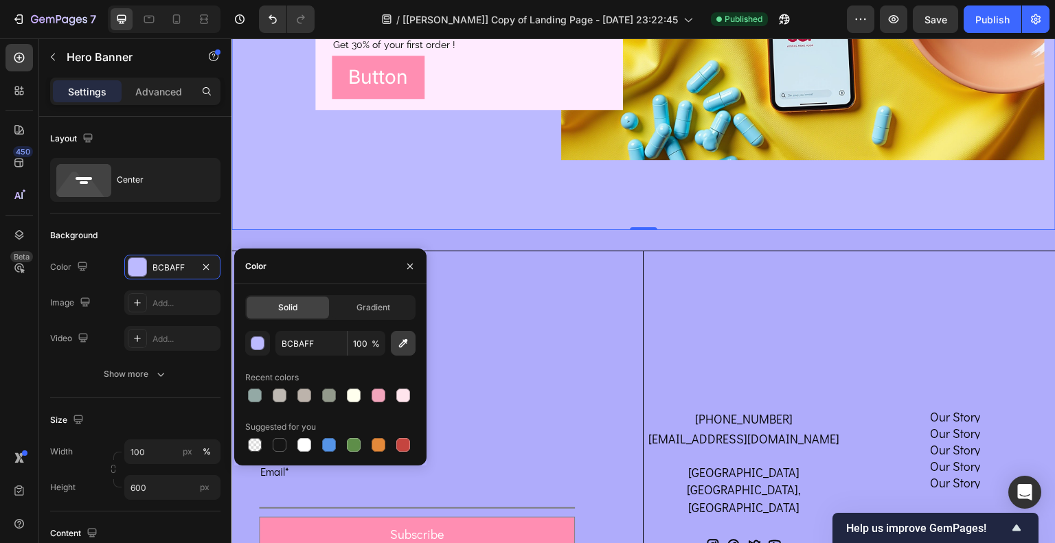
click at [401, 347] on icon "button" at bounding box center [403, 343] width 9 height 9
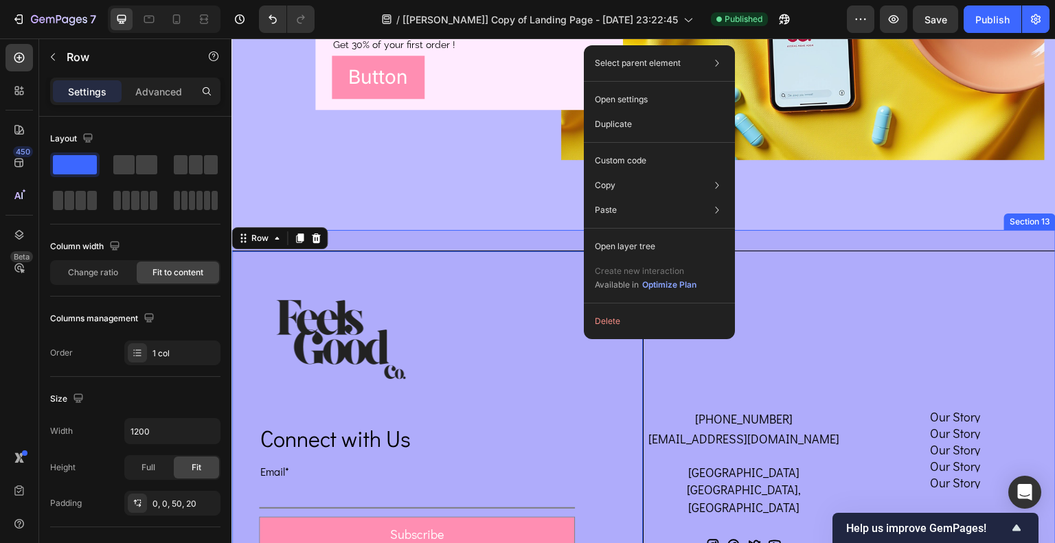
click at [489, 244] on div "Image Connect with Us Heading Email* Text Block Email Field Subscribe Submit Bu…" at bounding box center [644, 433] width 824 height 407
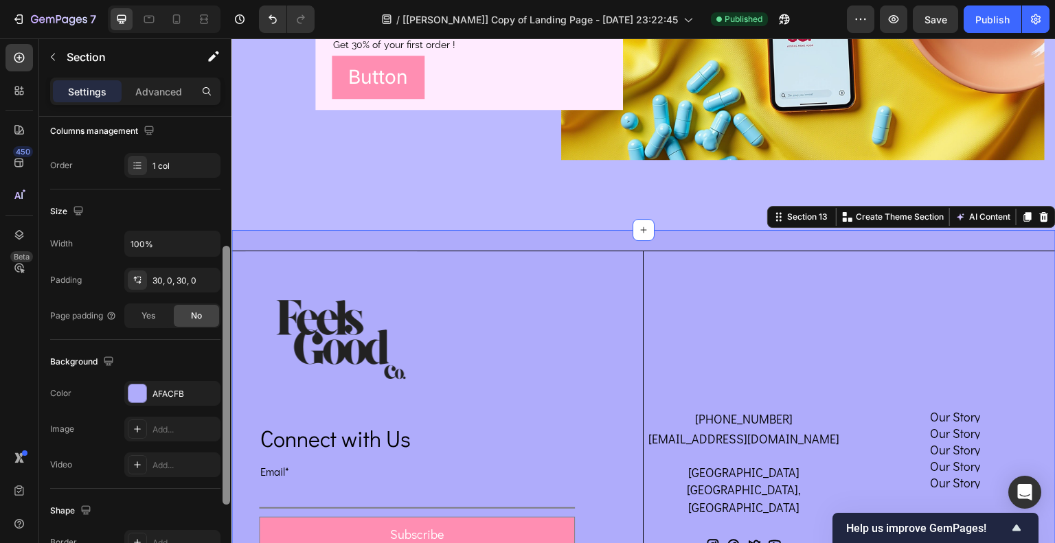
scroll to position [228, 0]
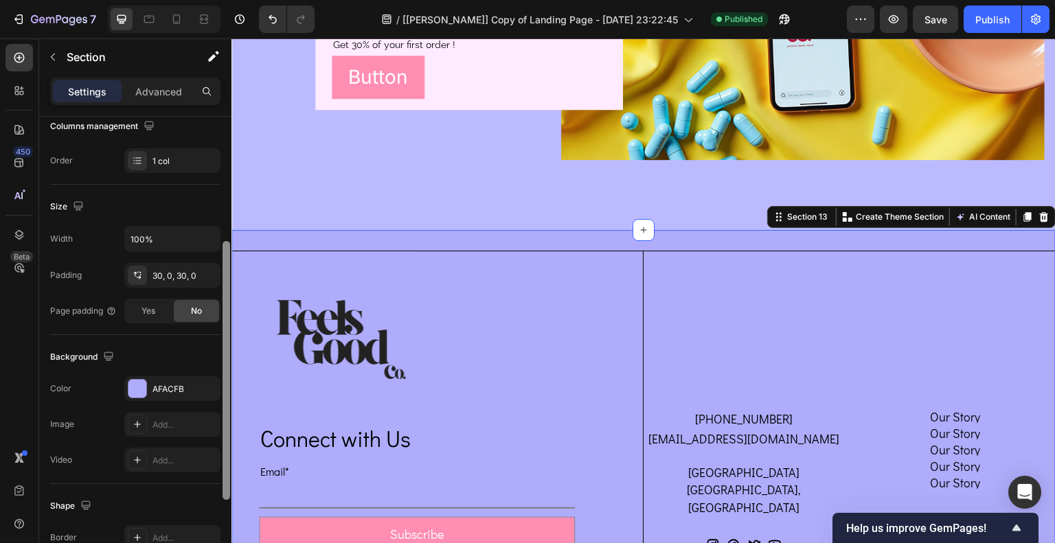
drag, startPoint x: 223, startPoint y: 279, endPoint x: 227, endPoint y: 406, distance: 127.2
click at [227, 406] on div at bounding box center [227, 370] width 8 height 259
click at [140, 387] on div at bounding box center [137, 389] width 18 height 18
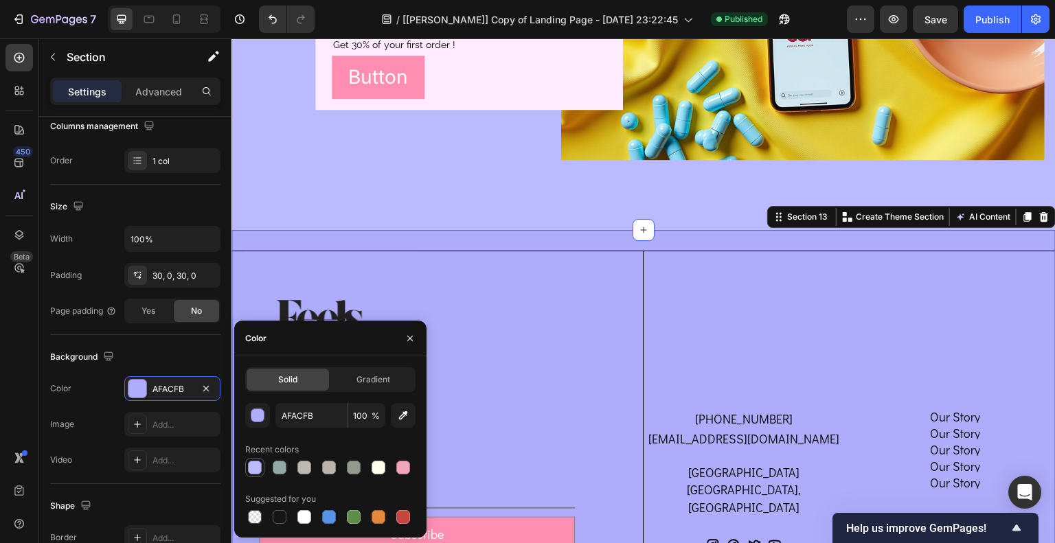
click at [257, 471] on div at bounding box center [255, 468] width 14 height 14
type input "BCBAFF"
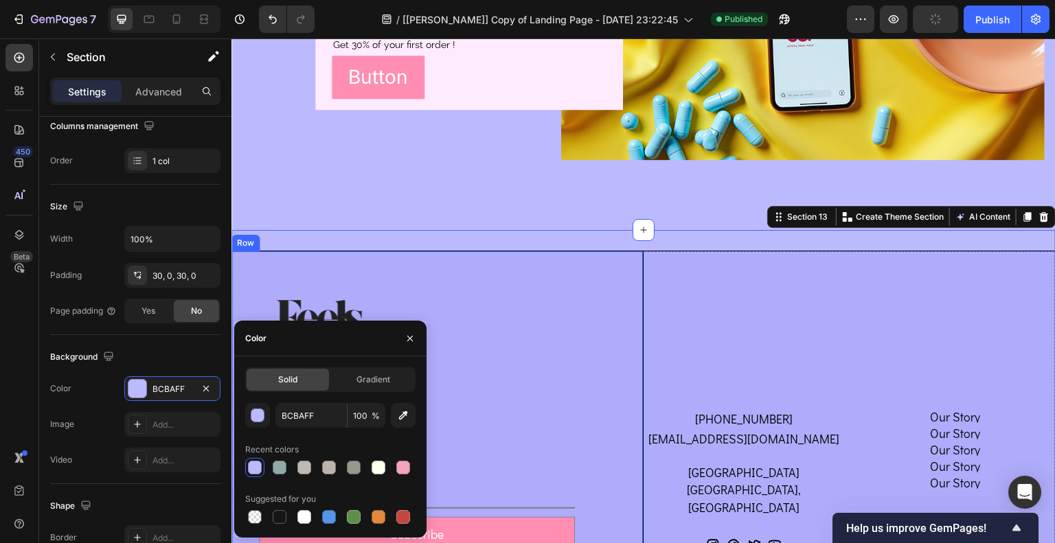
click at [622, 322] on div "Image Connect with Us Heading Email* Text Block Email Field Subscribe Submit Bu…" at bounding box center [438, 418] width 412 height 335
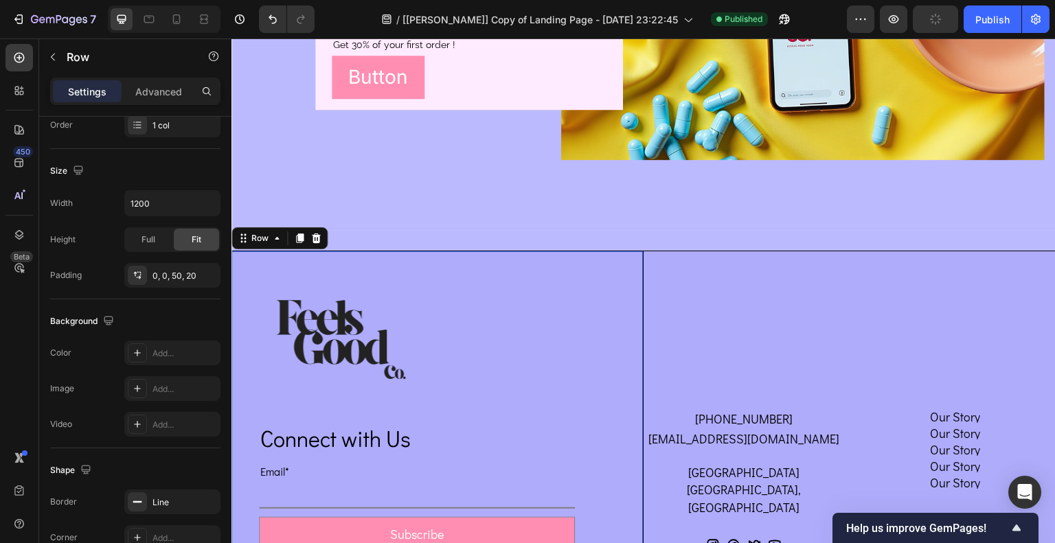
scroll to position [0, 0]
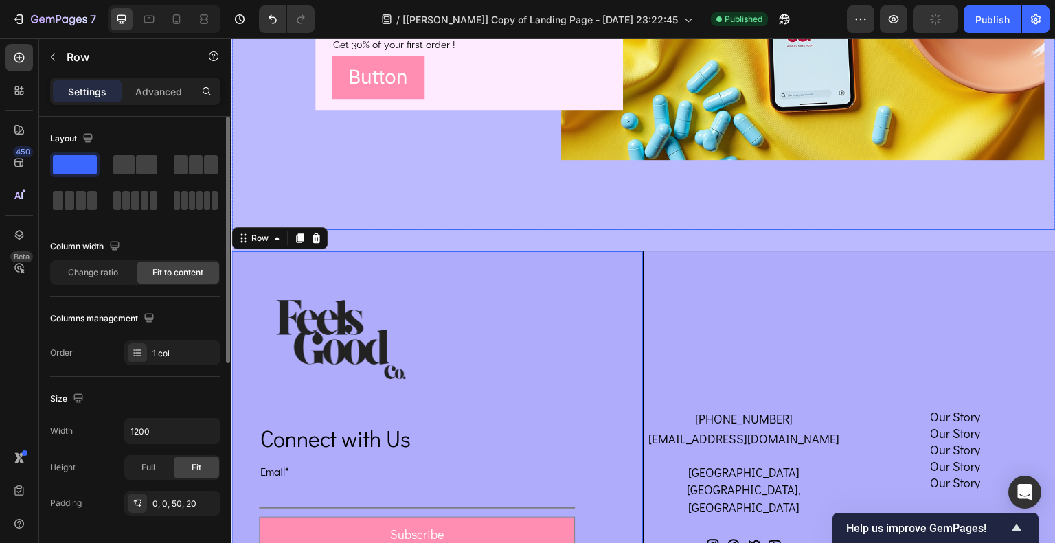
click at [542, 190] on div "Background Image" at bounding box center [644, 24] width 824 height 412
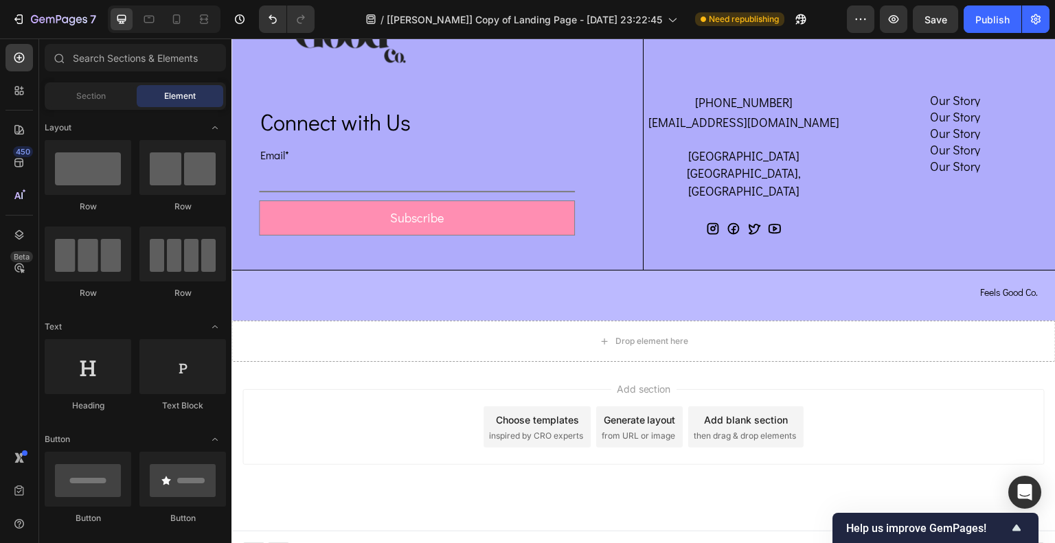
scroll to position [5442, 0]
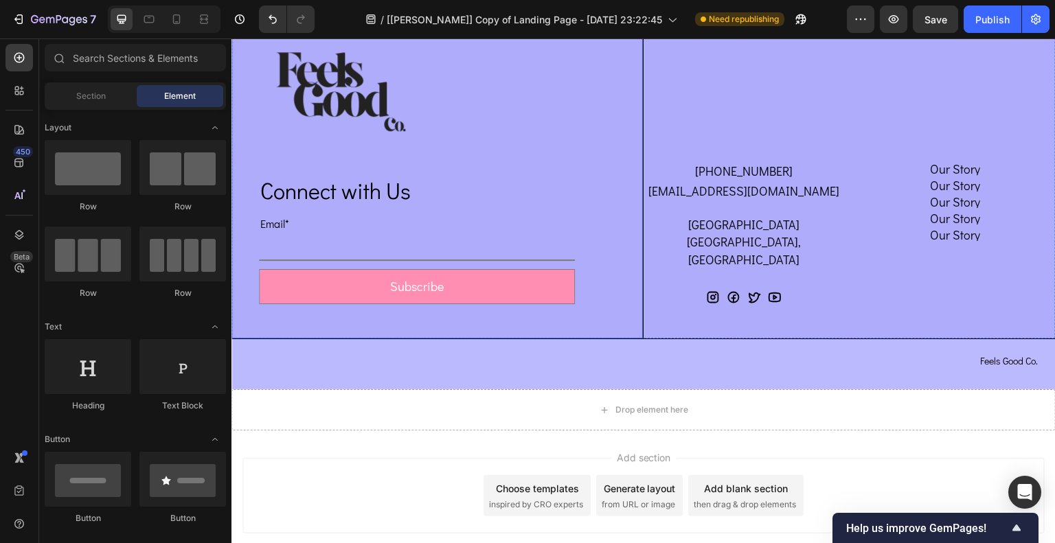
click at [590, 210] on div "Image Connect with Us Heading Email* Text Block Email Field Subscribe Submit Bu…" at bounding box center [438, 170] width 412 height 335
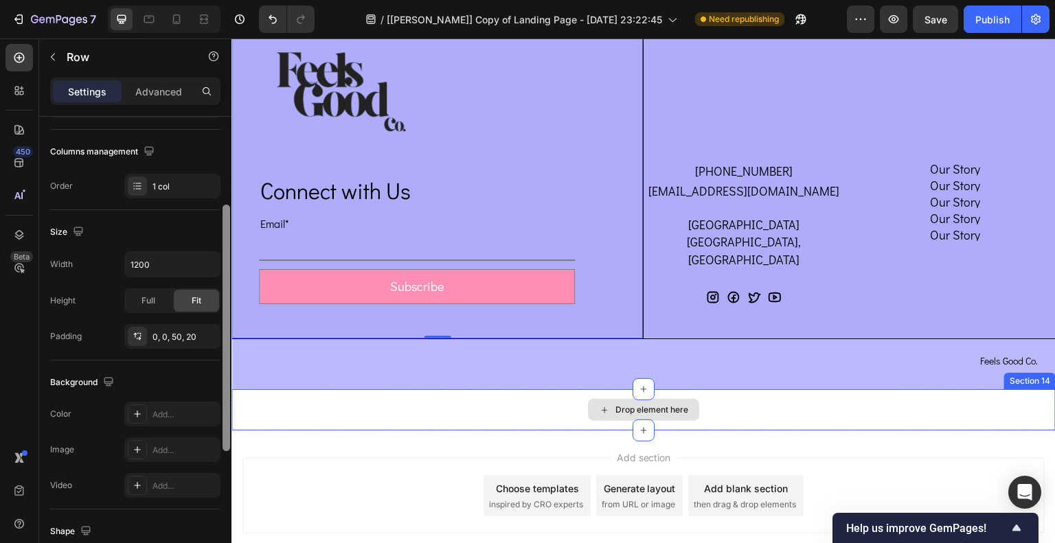
drag, startPoint x: 456, startPoint y: 282, endPoint x: 240, endPoint y: 392, distance: 242.7
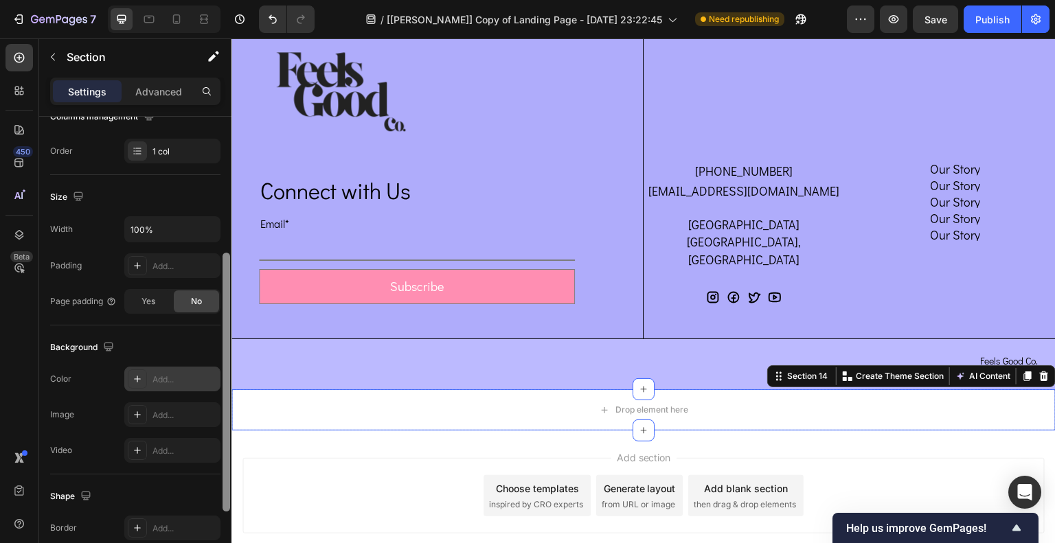
scroll to position [243, 0]
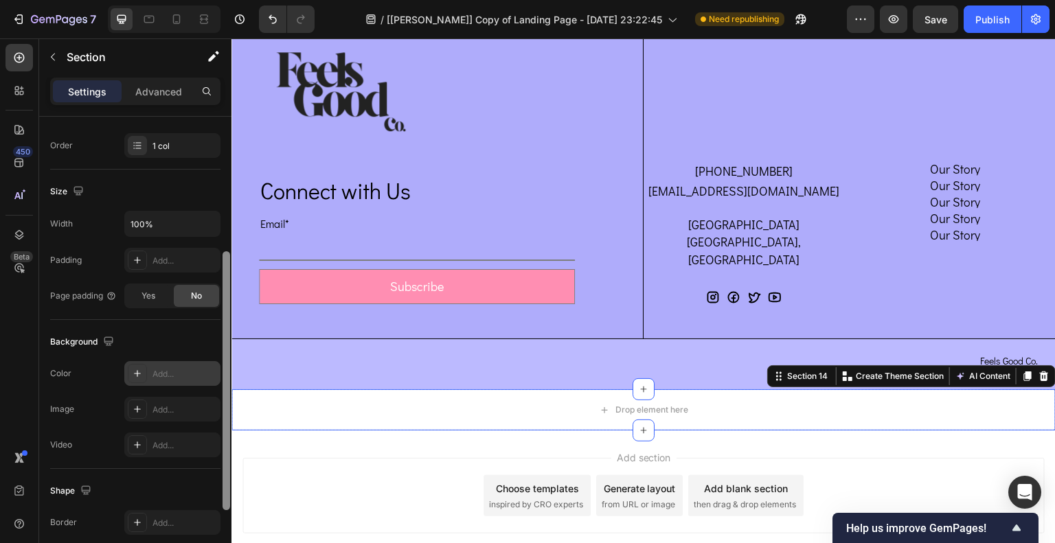
click at [138, 373] on icon at bounding box center [137, 373] width 11 height 11
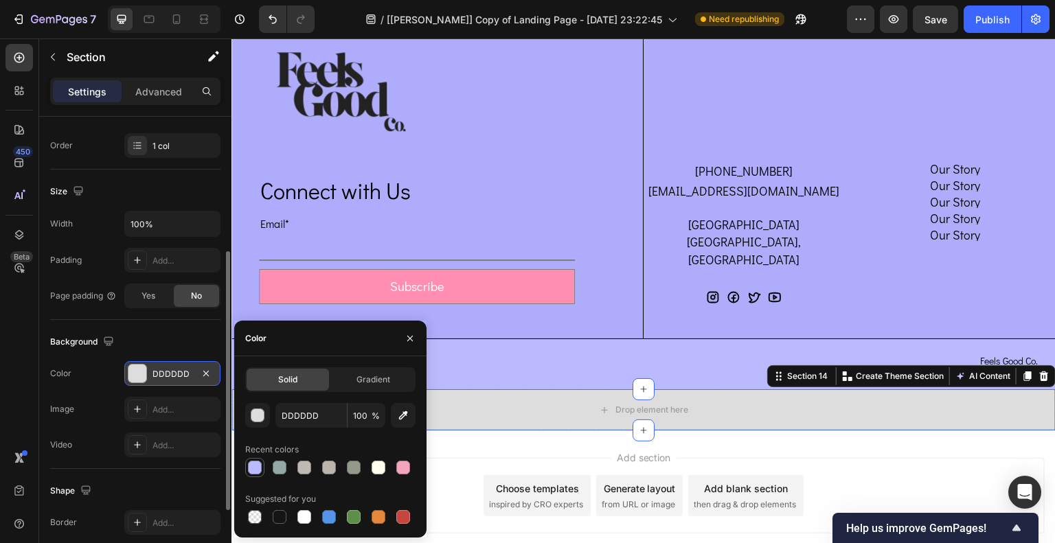
click at [257, 466] on div at bounding box center [255, 468] width 14 height 14
type input "BCBAFF"
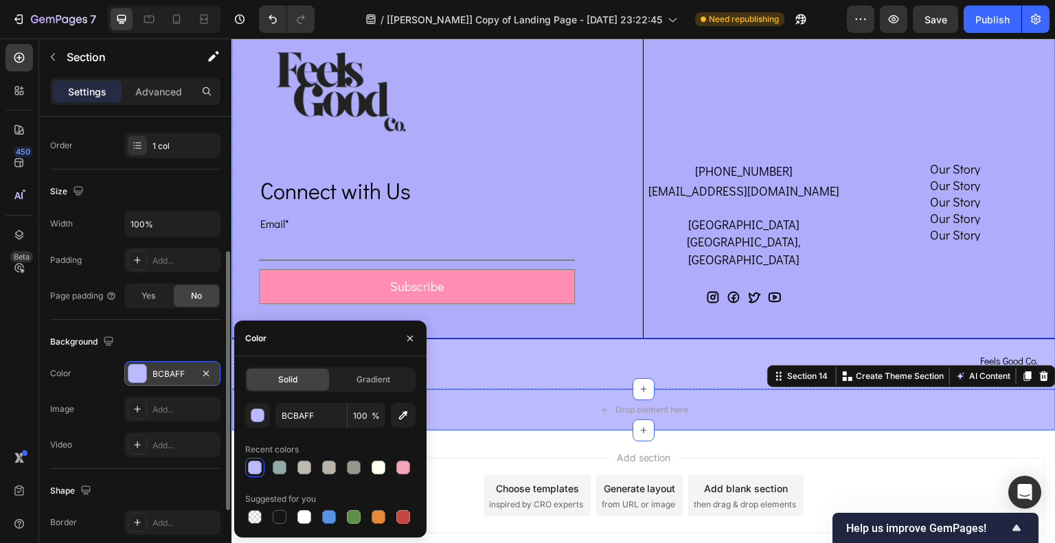
click at [701, 186] on div "[PHONE_NUMBER] Text Block [EMAIL_ADDRESS][DOMAIN_NAME] Text [GEOGRAPHIC_DATA], …" at bounding box center [850, 170] width 412 height 335
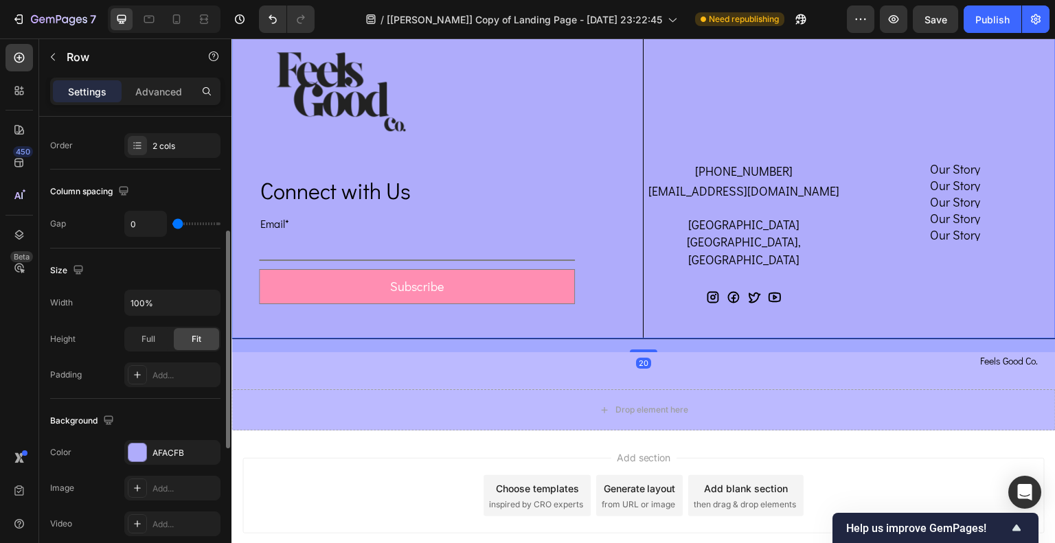
scroll to position [0, 0]
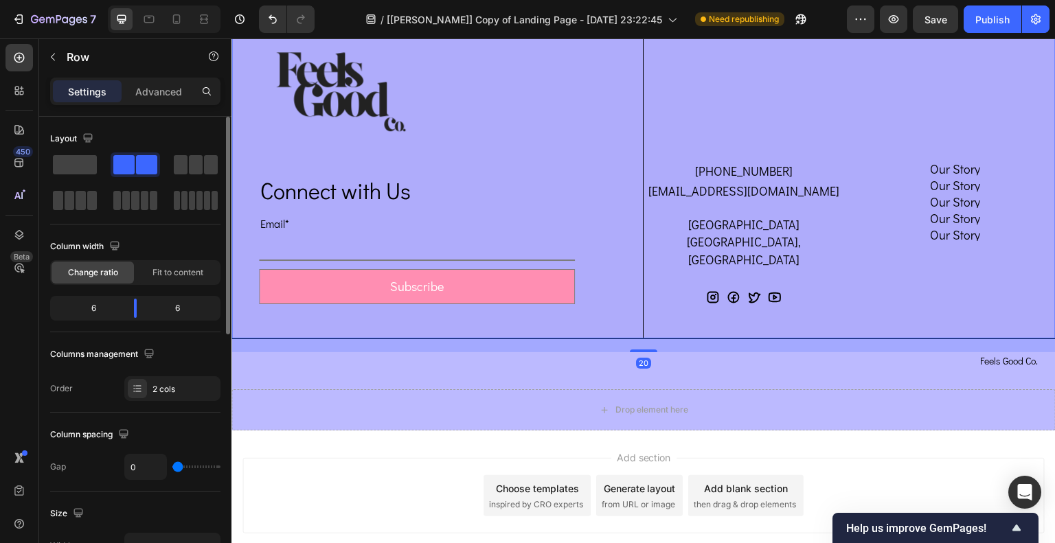
click at [678, 181] on div "[PHONE_NUMBER] Text Block [EMAIL_ADDRESS][DOMAIN_NAME] Text [GEOGRAPHIC_DATA], …" at bounding box center [850, 170] width 412 height 335
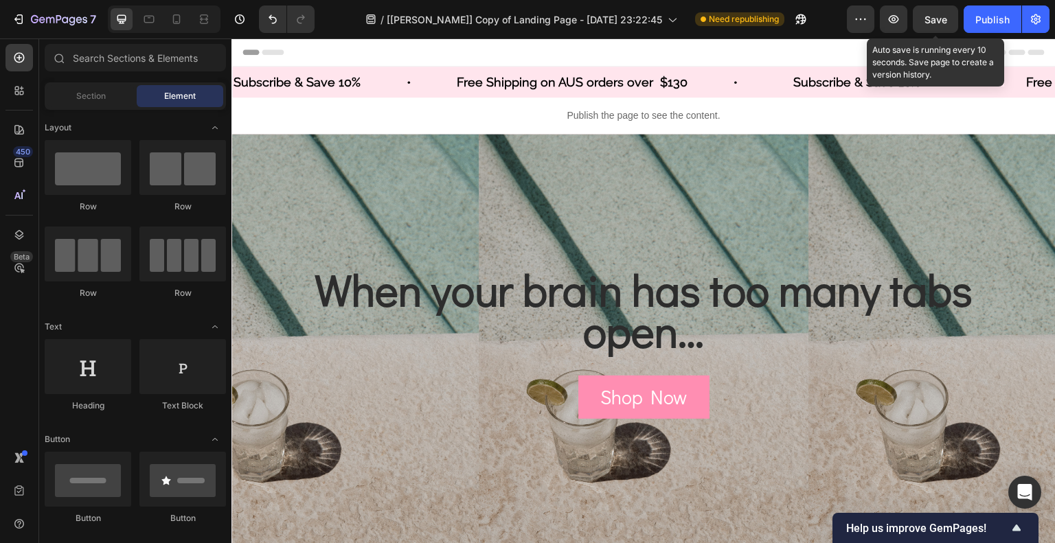
click at [932, 12] on div "Save" at bounding box center [936, 19] width 23 height 14
